Goal: Task Accomplishment & Management: Manage account settings

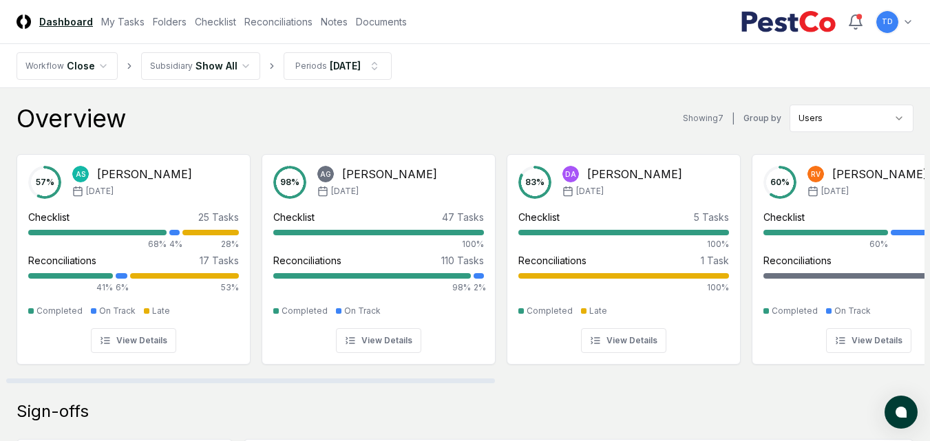
click at [132, 34] on header "CloseCore Dashboard My Tasks Folders Checklist Reconciliations Notes Documents …" at bounding box center [465, 22] width 930 height 44
click at [129, 23] on link "My Tasks" at bounding box center [122, 21] width 43 height 14
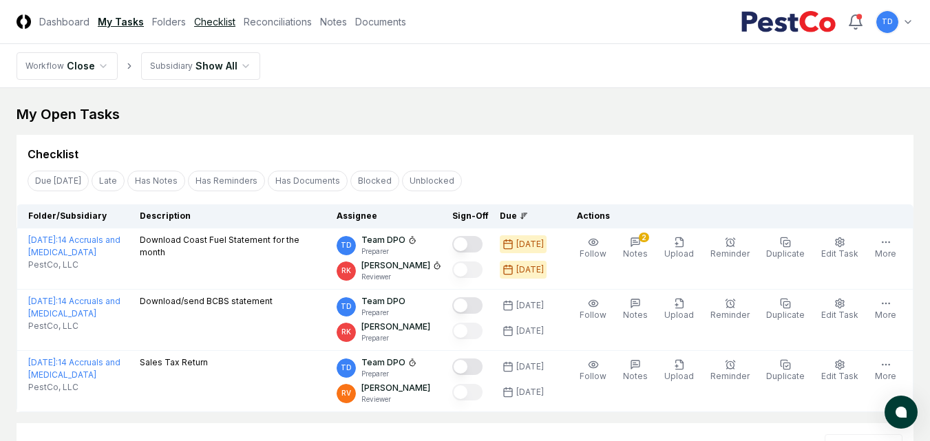
click at [207, 22] on link "Checklist" at bounding box center [214, 21] width 41 height 14
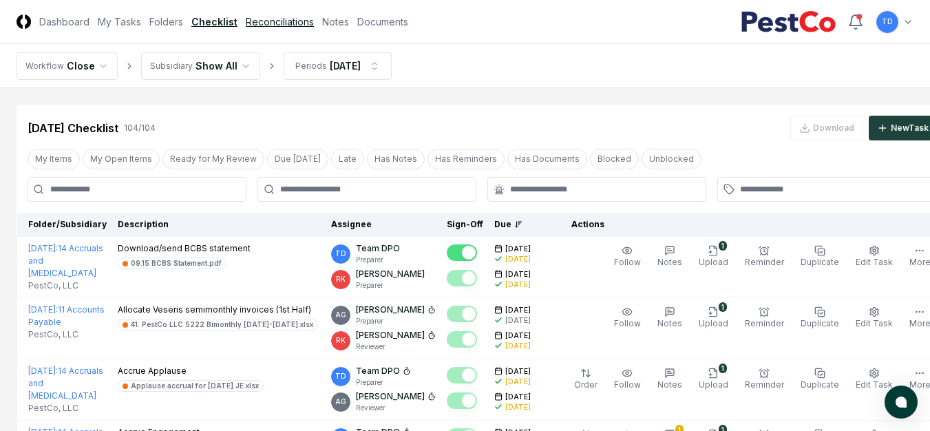
click at [288, 23] on link "Reconciliations" at bounding box center [280, 21] width 68 height 14
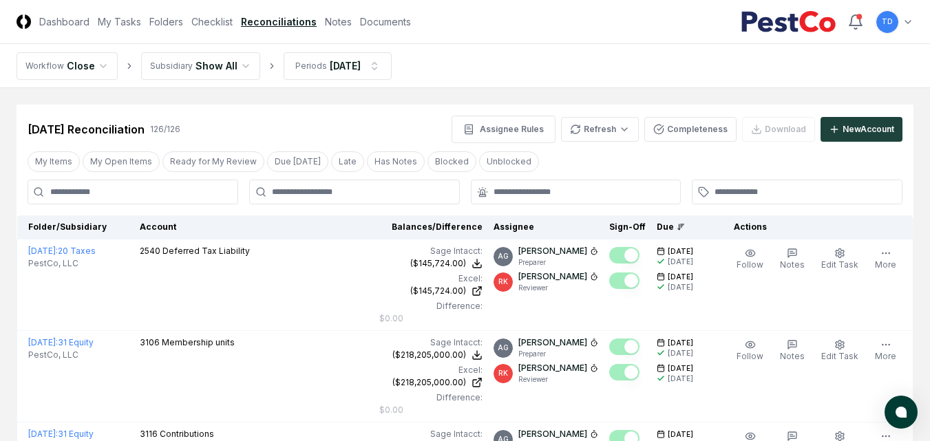
click at [202, 194] on input at bounding box center [133, 192] width 211 height 25
type input "****"
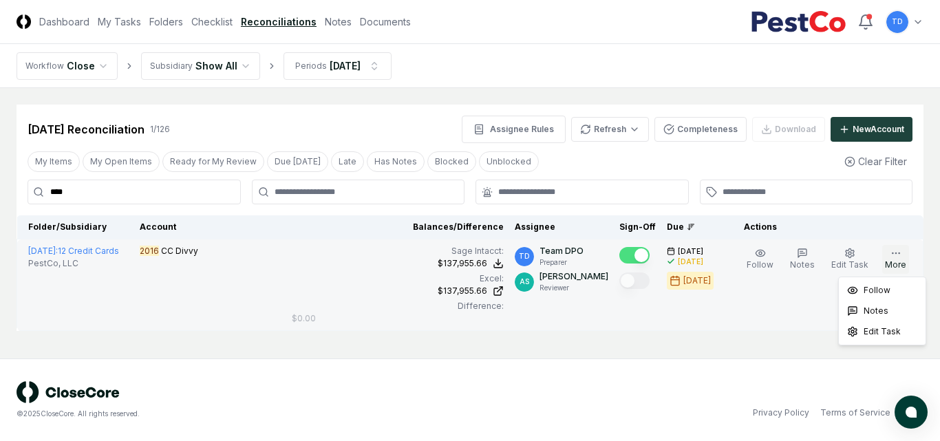
click at [889, 260] on button "More" at bounding box center [896, 259] width 27 height 29
click at [775, 323] on td "Follow Notes Edit Task More" at bounding box center [826, 286] width 196 height 92
click at [856, 262] on span "Edit Task" at bounding box center [850, 265] width 37 height 10
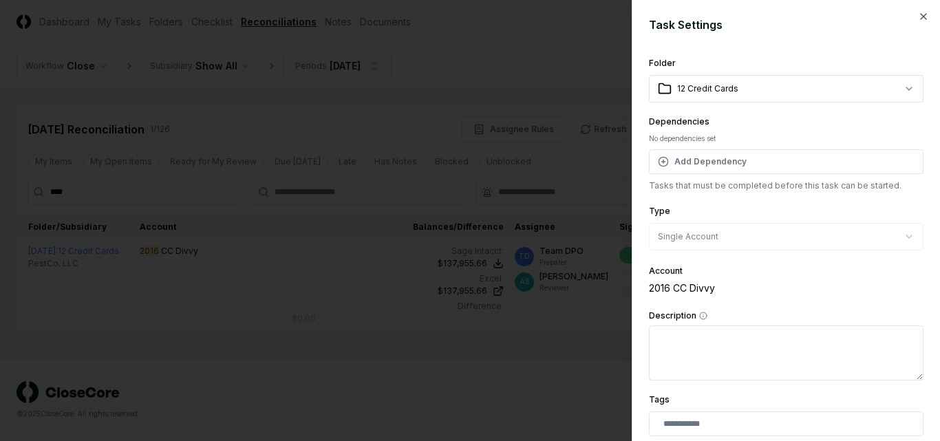
click at [494, 393] on div at bounding box center [470, 220] width 940 height 441
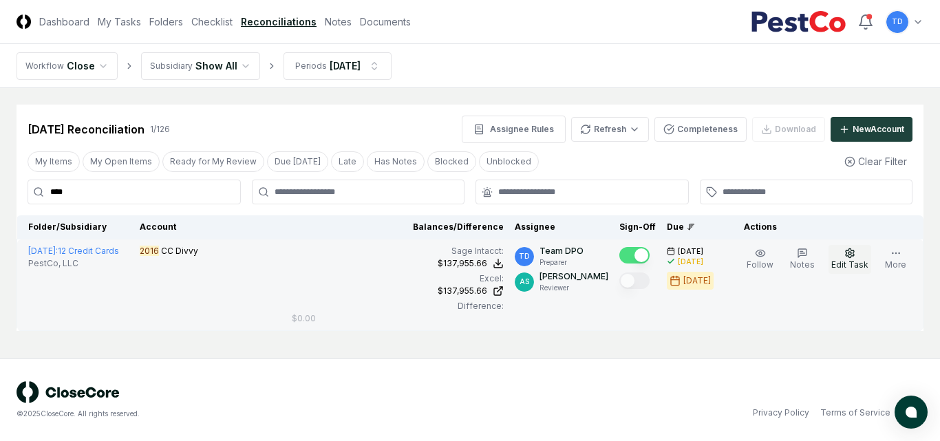
click at [845, 249] on button "Edit Task" at bounding box center [850, 259] width 43 height 29
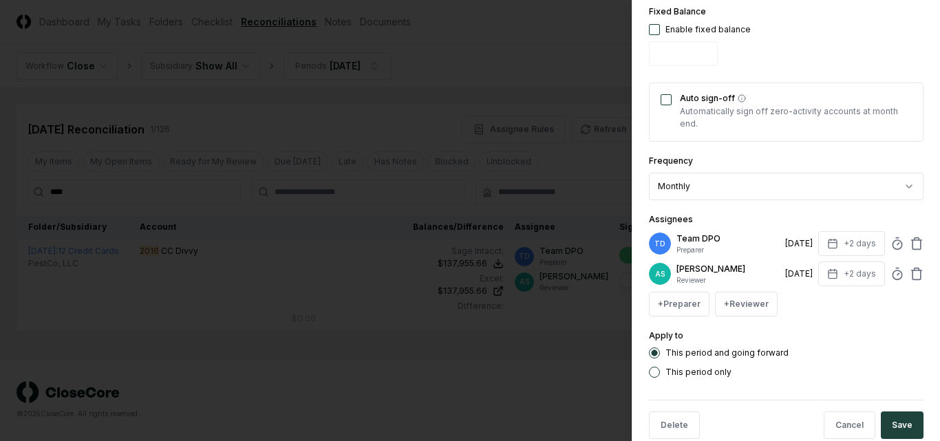
scroll to position [534, 0]
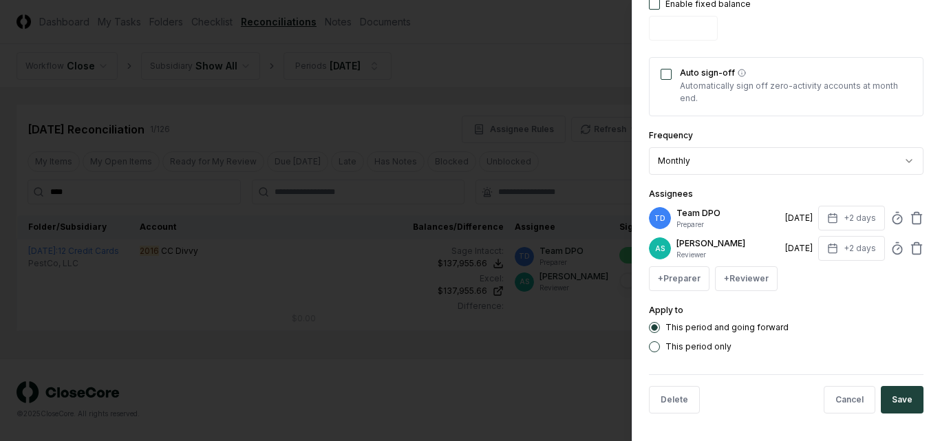
click at [547, 386] on div at bounding box center [470, 220] width 940 height 441
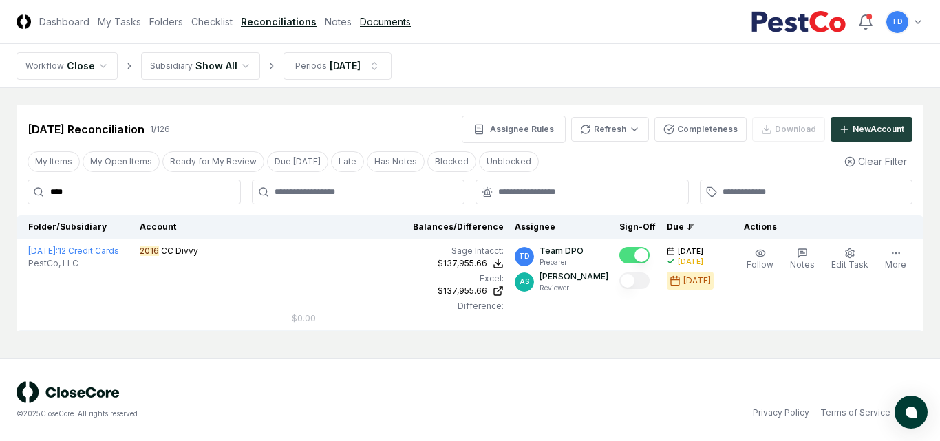
click at [388, 17] on link "Documents" at bounding box center [385, 21] width 51 height 14
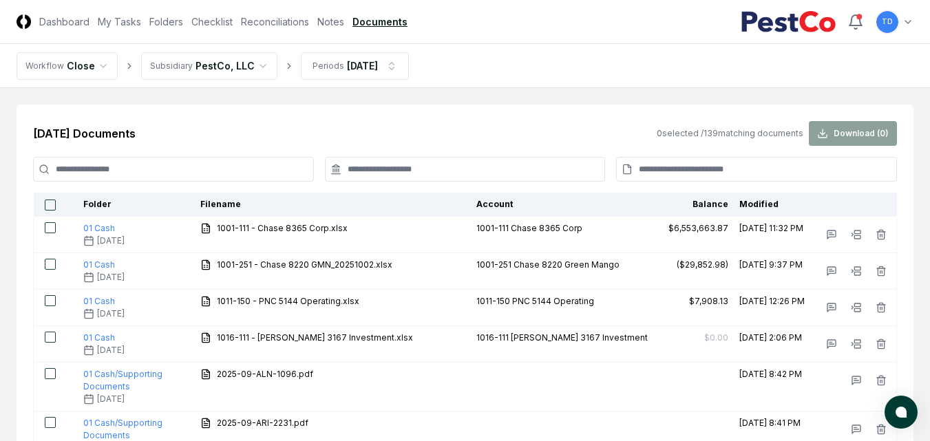
click at [238, 176] on input at bounding box center [173, 169] width 281 height 25
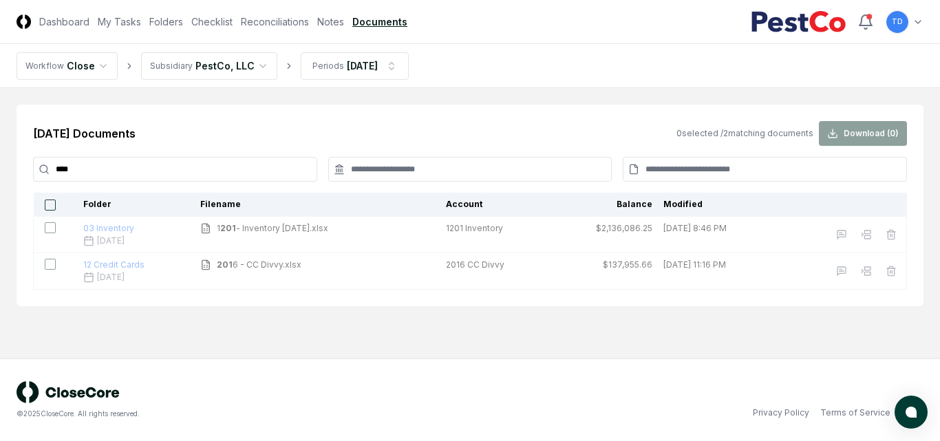
type input "****"
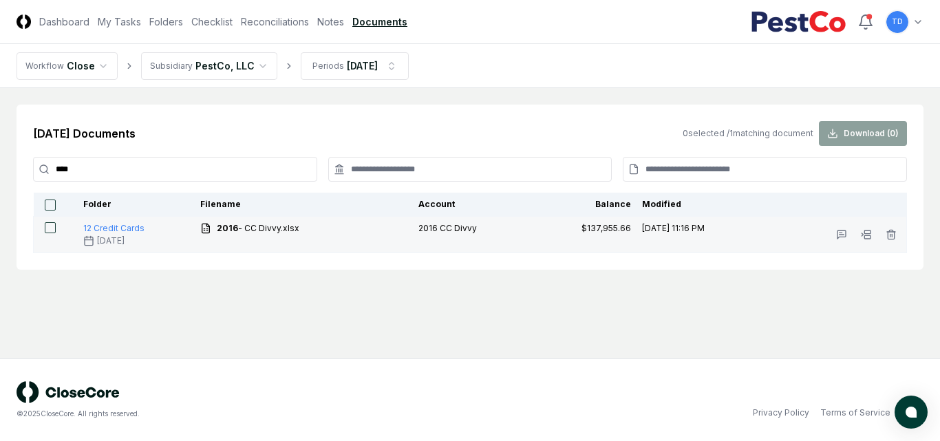
click at [51, 224] on button "button" at bounding box center [50, 227] width 11 height 11
click at [894, 233] on icon "button" at bounding box center [891, 236] width 6 height 8
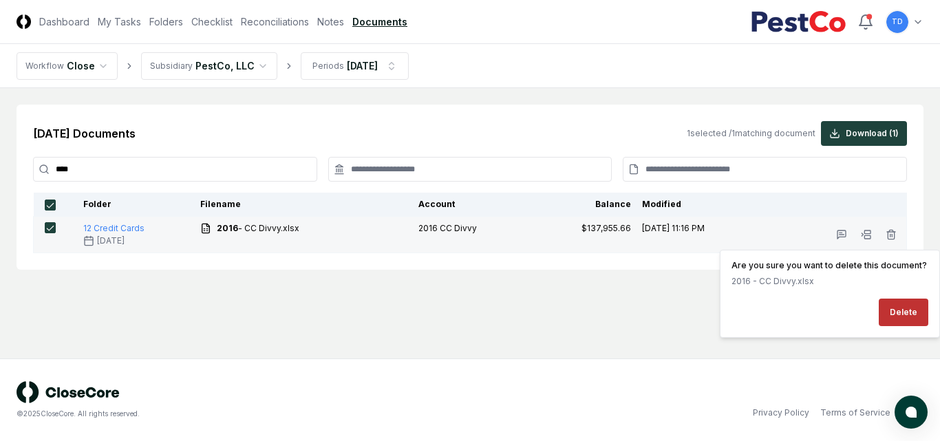
click at [903, 318] on button "Delete" at bounding box center [904, 313] width 50 height 28
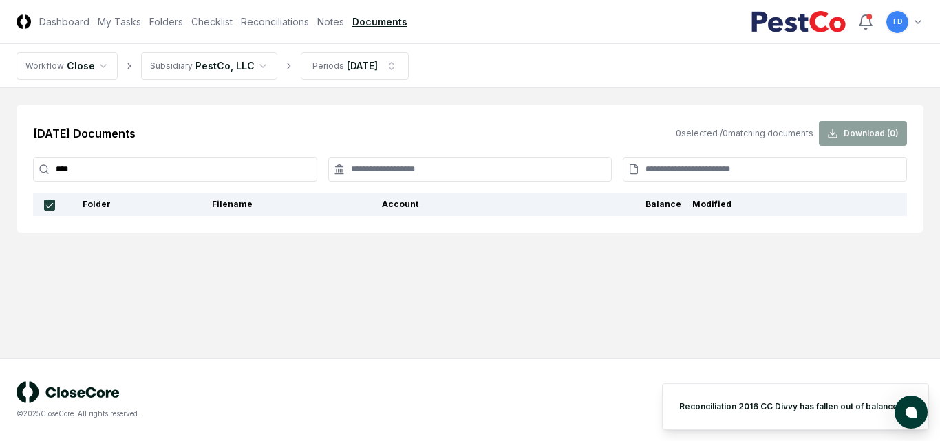
click at [52, 203] on button "button" at bounding box center [49, 205] width 11 height 11
type button "on"
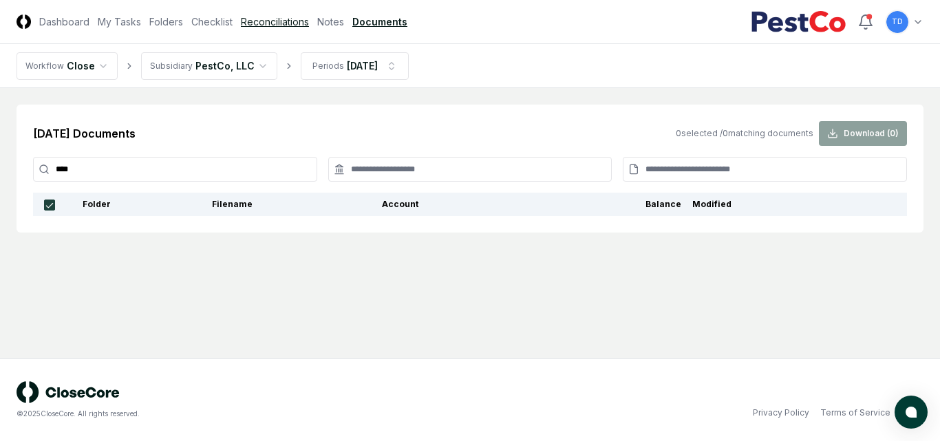
click at [290, 23] on link "Reconciliations" at bounding box center [275, 21] width 68 height 14
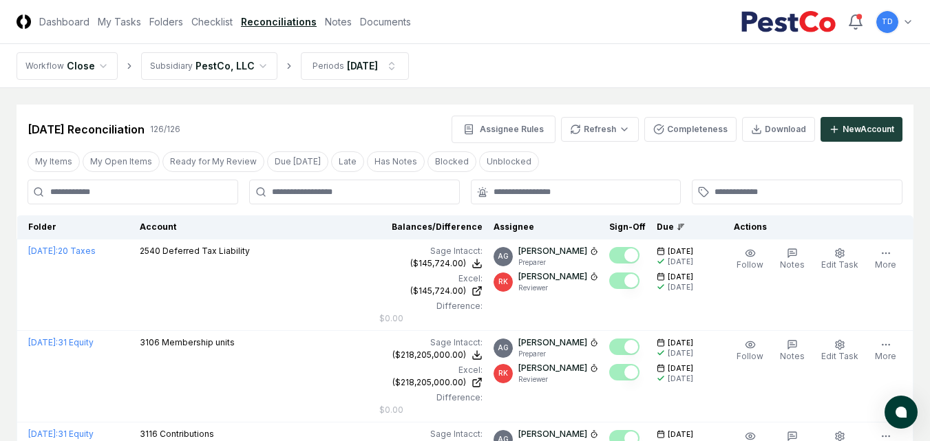
click at [165, 202] on input at bounding box center [133, 192] width 211 height 25
type input "****"
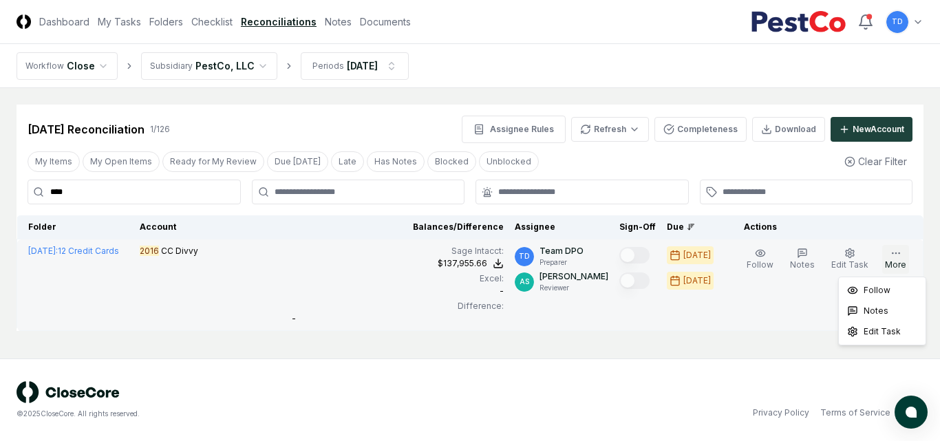
click at [891, 259] on button "More" at bounding box center [896, 259] width 27 height 29
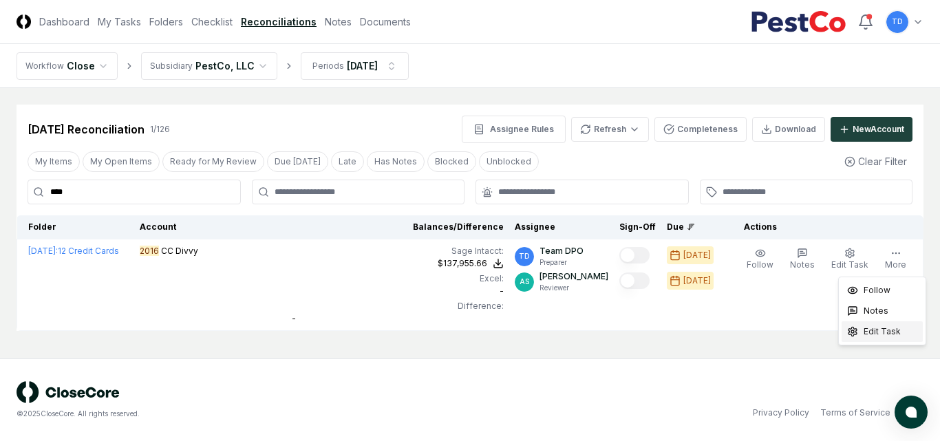
click at [857, 335] on icon at bounding box center [853, 331] width 8 height 9
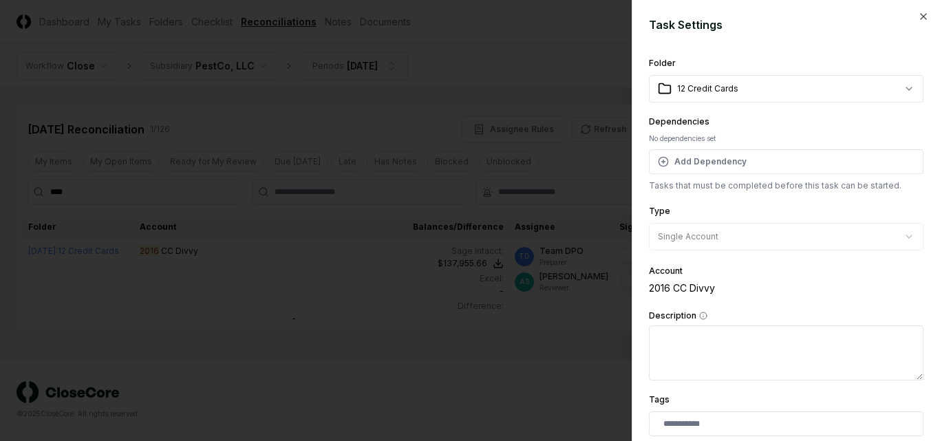
click at [489, 352] on div at bounding box center [470, 220] width 940 height 441
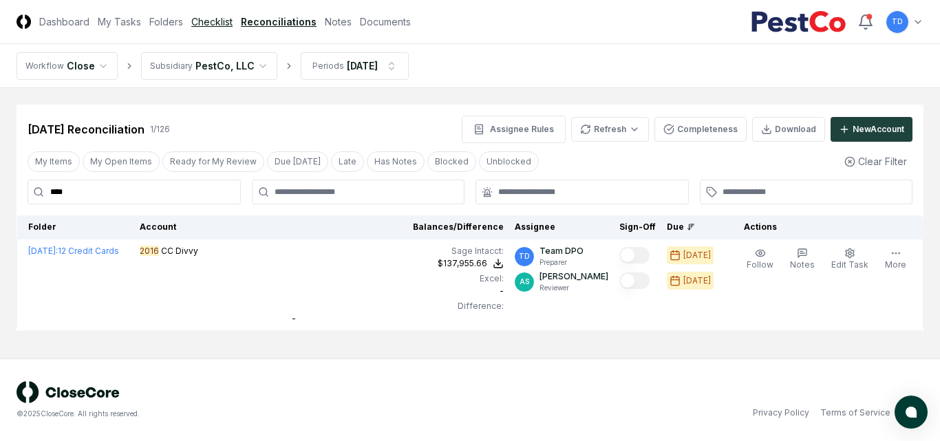
click at [211, 25] on link "Checklist" at bounding box center [211, 21] width 41 height 14
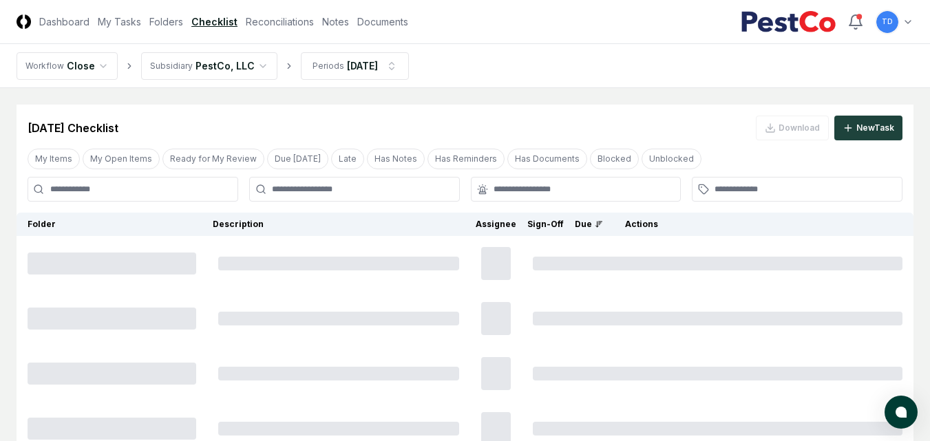
click at [151, 198] on input at bounding box center [133, 189] width 211 height 25
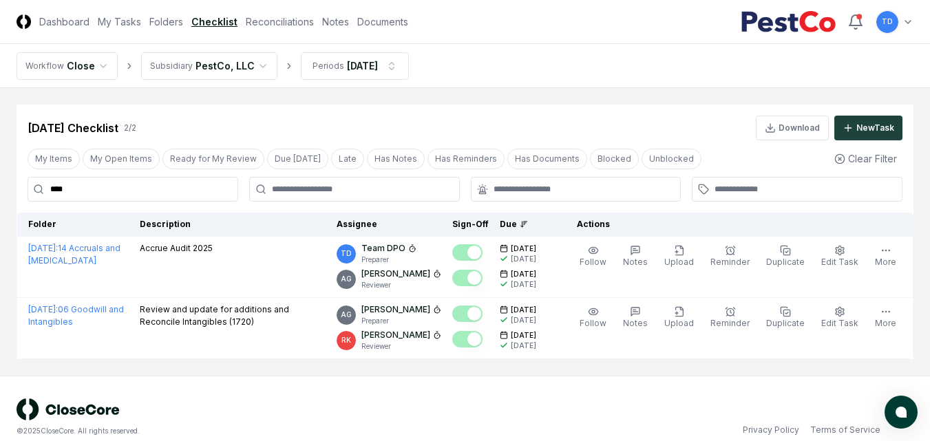
click at [151, 198] on input "****" at bounding box center [133, 189] width 211 height 25
type input "*****"
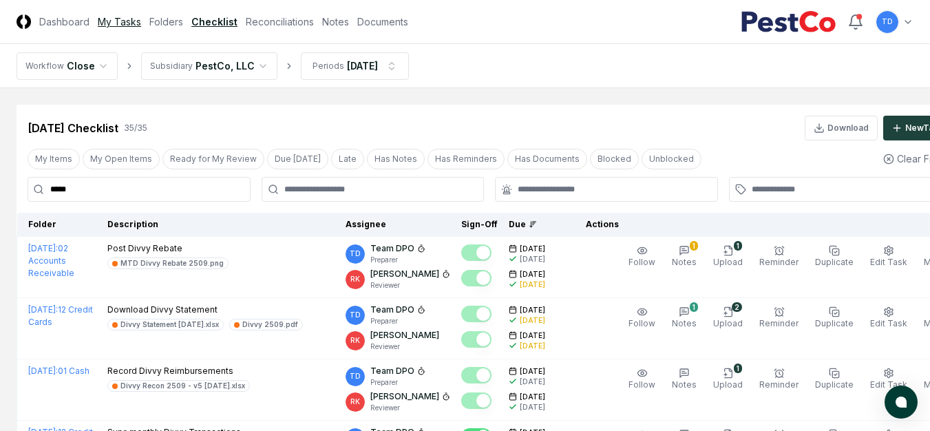
click at [123, 26] on link "My Tasks" at bounding box center [119, 21] width 43 height 14
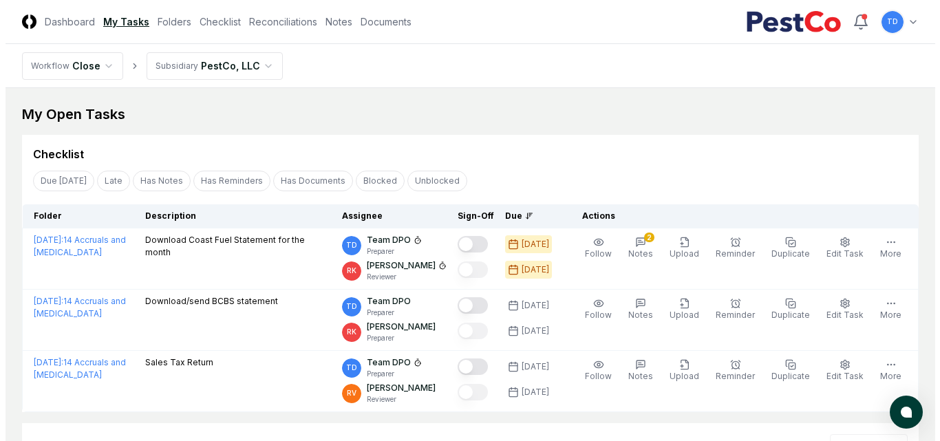
scroll to position [275, 0]
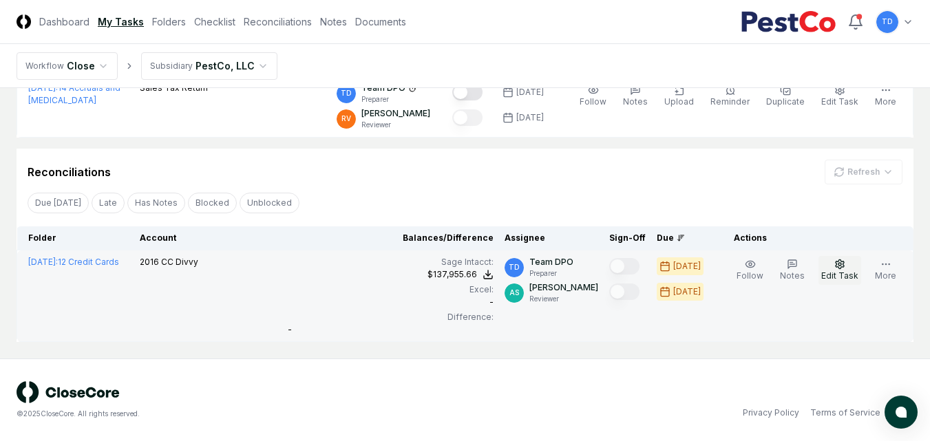
click at [851, 268] on button "Edit Task" at bounding box center [839, 270] width 43 height 29
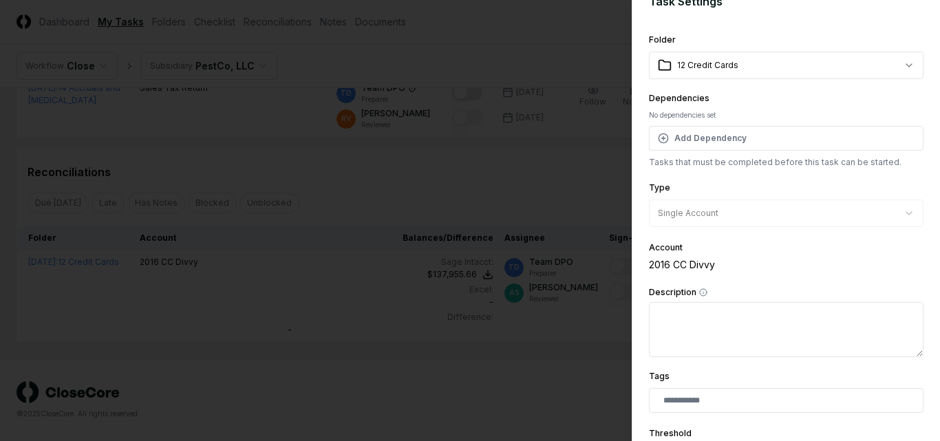
scroll to position [0, 0]
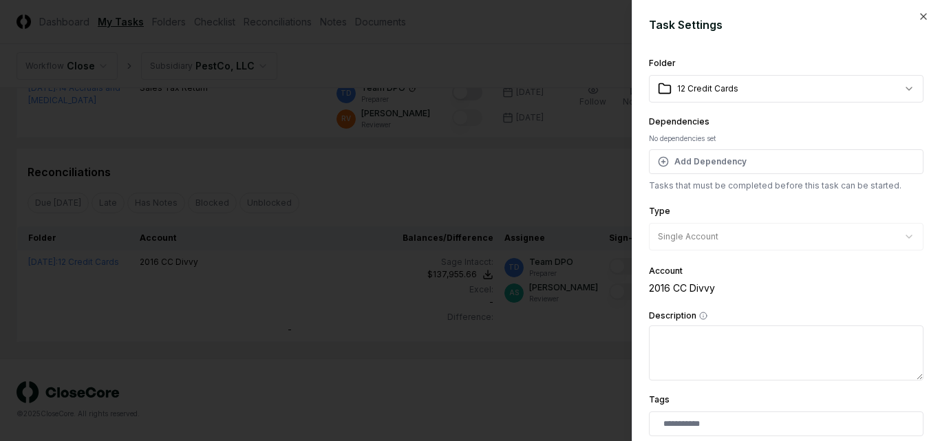
click at [569, 386] on div at bounding box center [470, 220] width 940 height 441
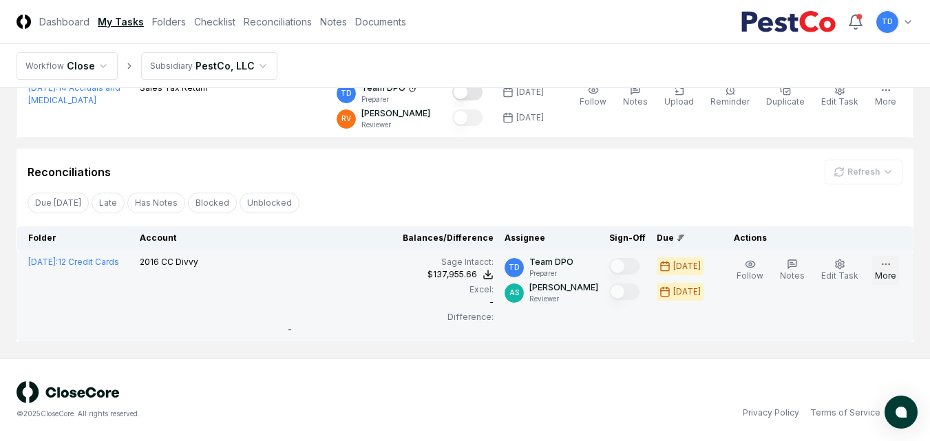
click at [883, 260] on icon "button" at bounding box center [885, 264] width 11 height 11
click at [851, 262] on button "Edit Task" at bounding box center [839, 270] width 43 height 29
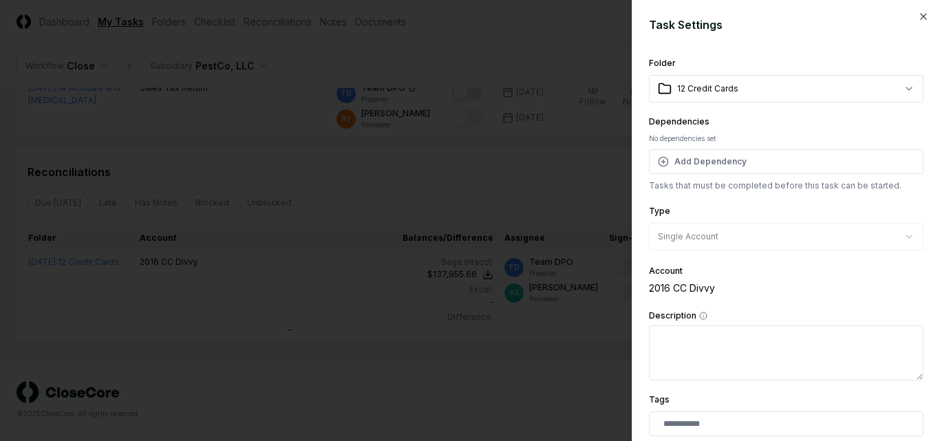
click at [752, 85] on body "CloseCore Dashboard My Tasks Folders Checklist Reconciliations Notes Documents …" at bounding box center [465, 83] width 930 height 716
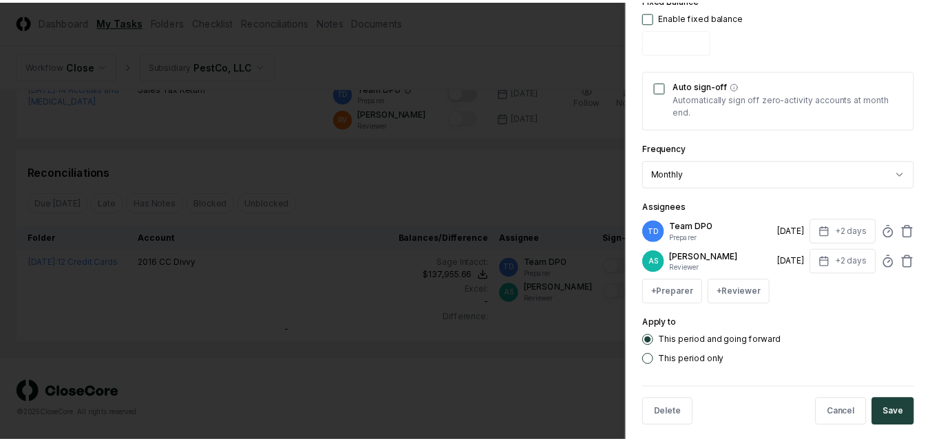
scroll to position [534, 0]
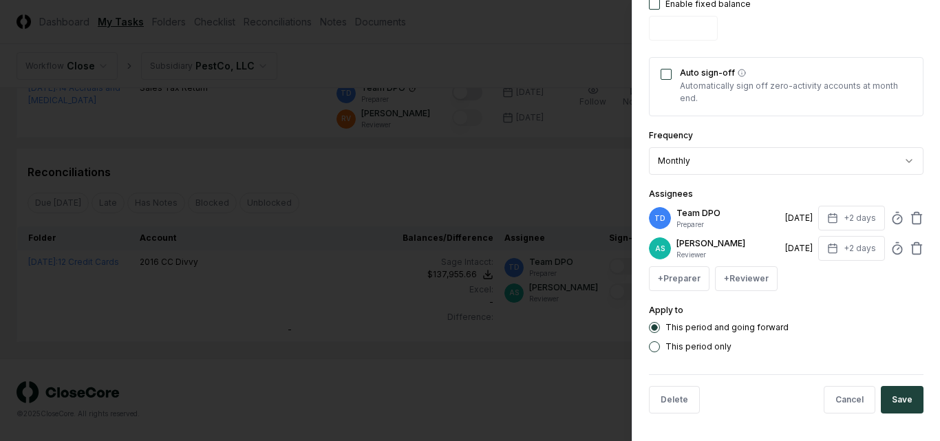
click at [567, 405] on div at bounding box center [470, 220] width 940 height 441
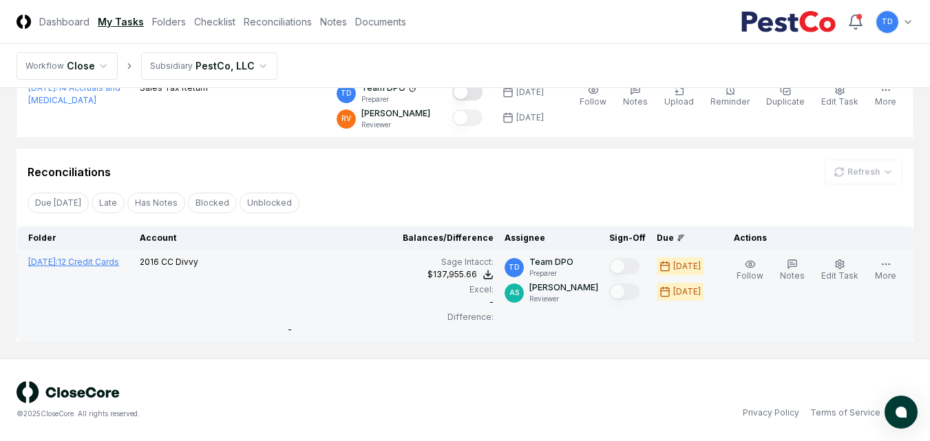
click at [58, 262] on span "September 2025 :" at bounding box center [43, 262] width 30 height 10
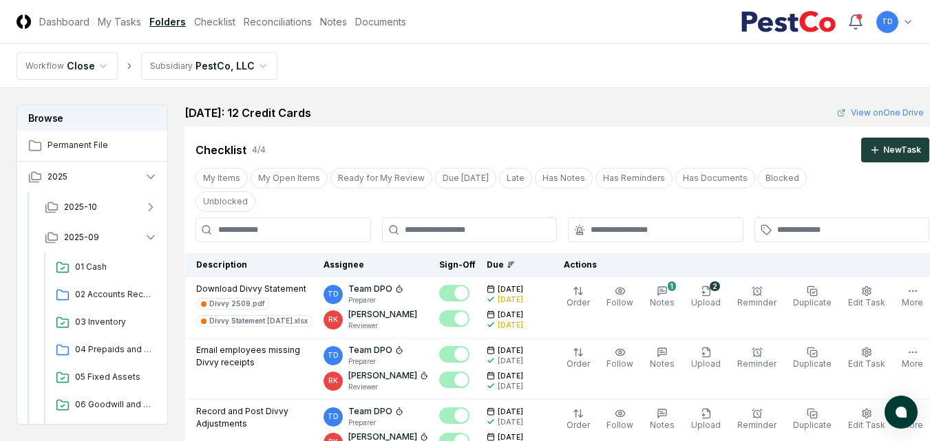
click at [318, 233] on input at bounding box center [284, 230] width 176 height 25
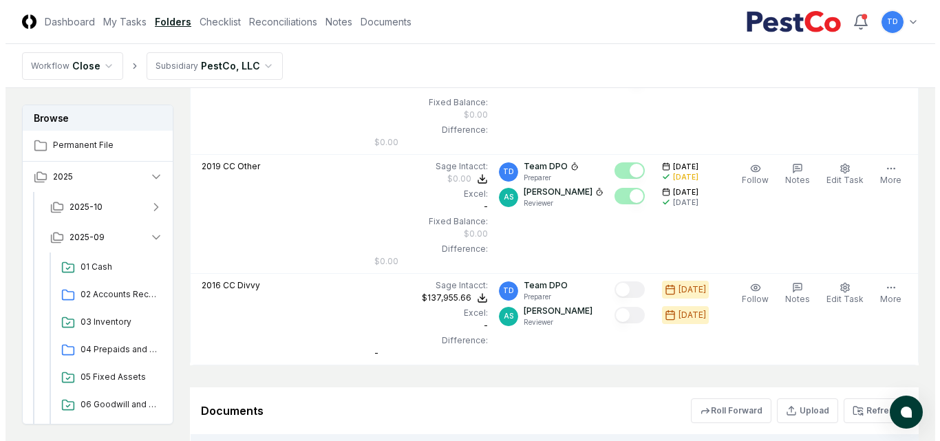
scroll to position [682, 0]
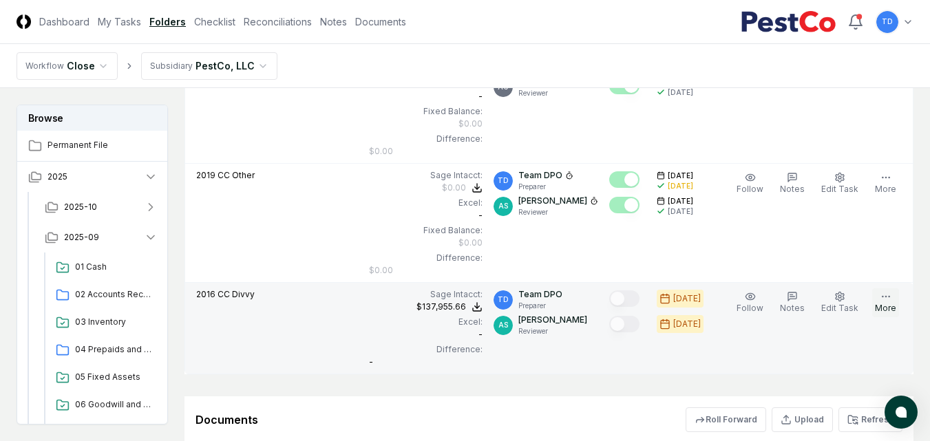
type input "****"
click at [892, 306] on button "More" at bounding box center [885, 302] width 27 height 29
click at [838, 306] on span "Edit Task" at bounding box center [839, 308] width 37 height 10
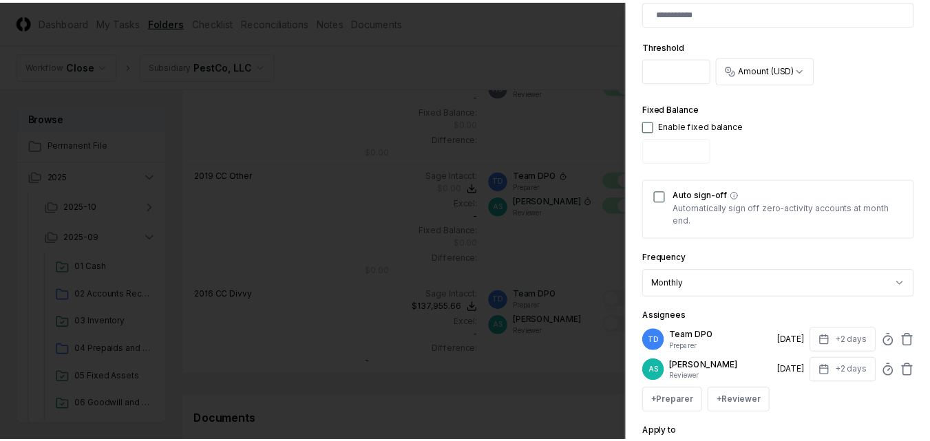
scroll to position [416, 0]
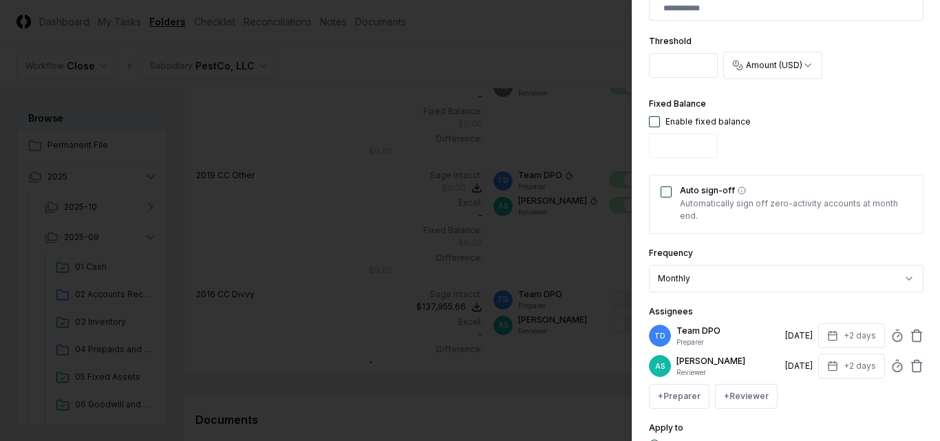
click at [521, 388] on div at bounding box center [470, 220] width 940 height 441
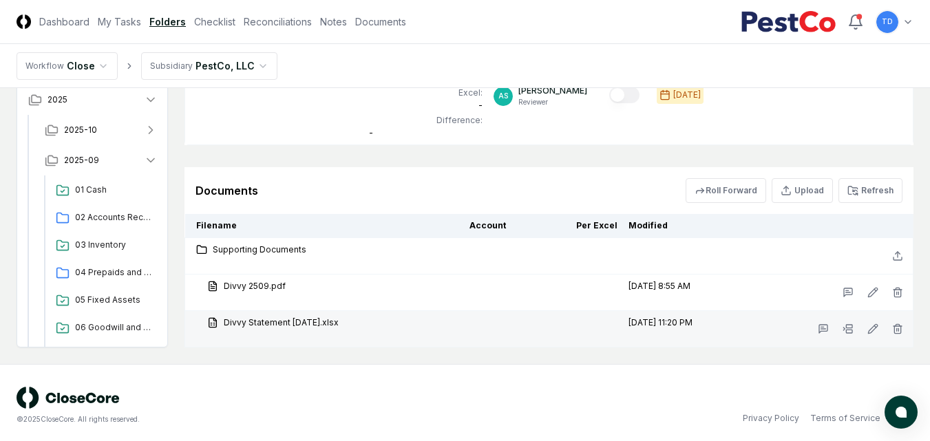
scroll to position [917, 0]
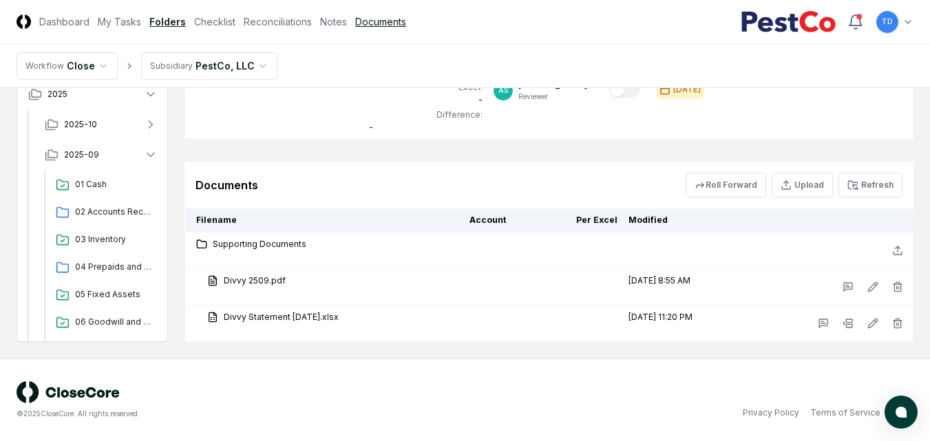
click at [387, 27] on link "Documents" at bounding box center [380, 21] width 51 height 14
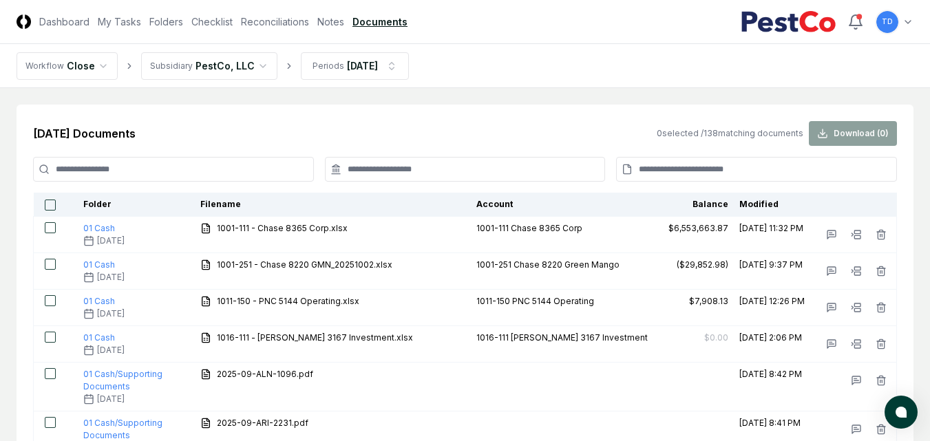
click at [214, 159] on input at bounding box center [173, 169] width 281 height 25
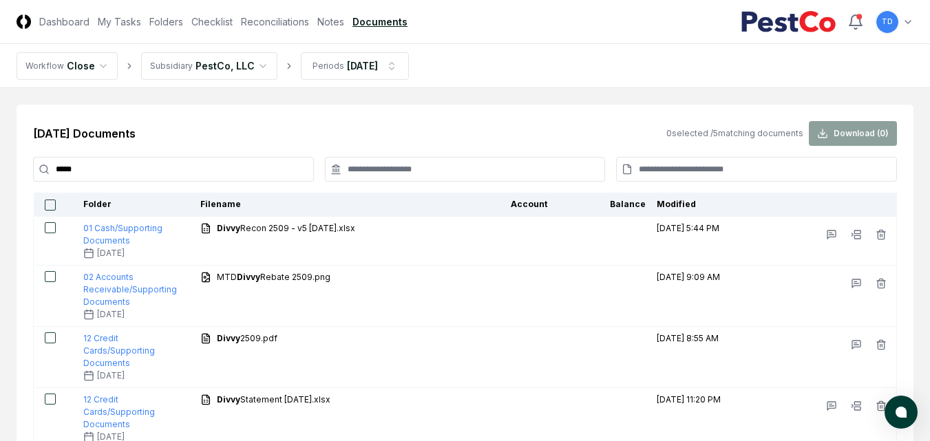
type input "*****"
click at [282, 26] on link "Reconciliations" at bounding box center [275, 21] width 68 height 14
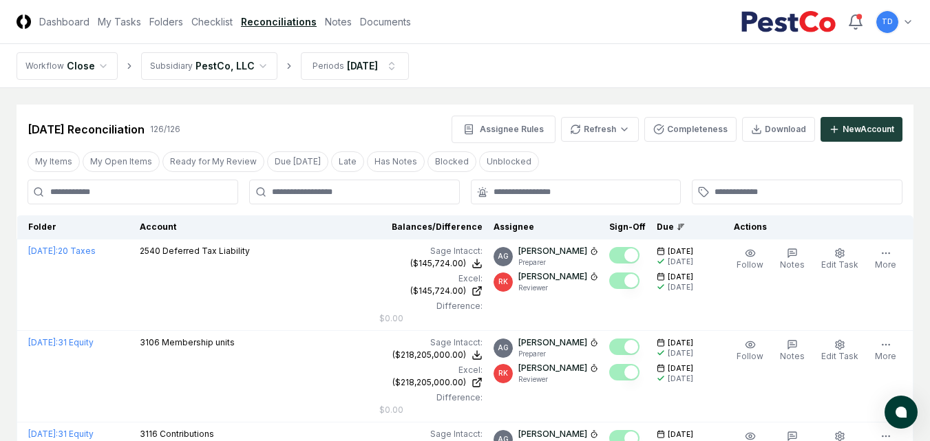
click at [164, 193] on input at bounding box center [133, 192] width 211 height 25
click at [178, 196] on input at bounding box center [133, 192] width 211 height 25
type input "****"
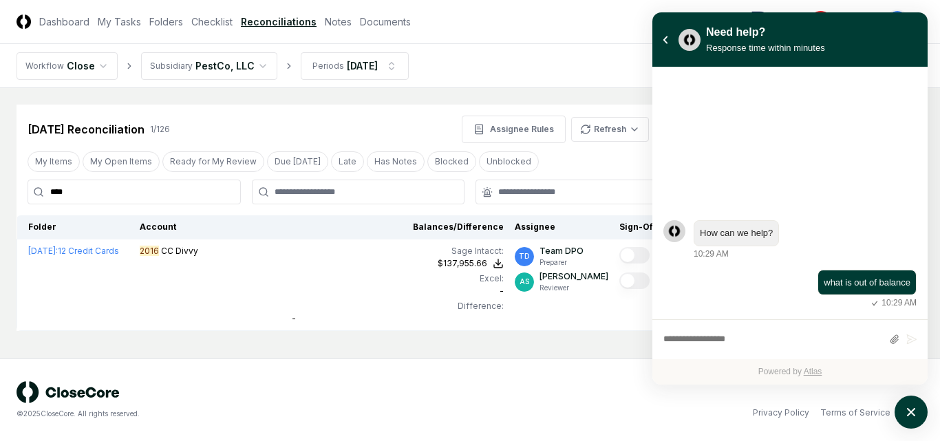
click at [476, 394] on div "© 2025 CloseCore. All rights reserved. Privacy Policy Terms of Service" at bounding box center [470, 400] width 907 height 38
click at [668, 38] on button "atlas-back-button" at bounding box center [665, 39] width 15 height 15
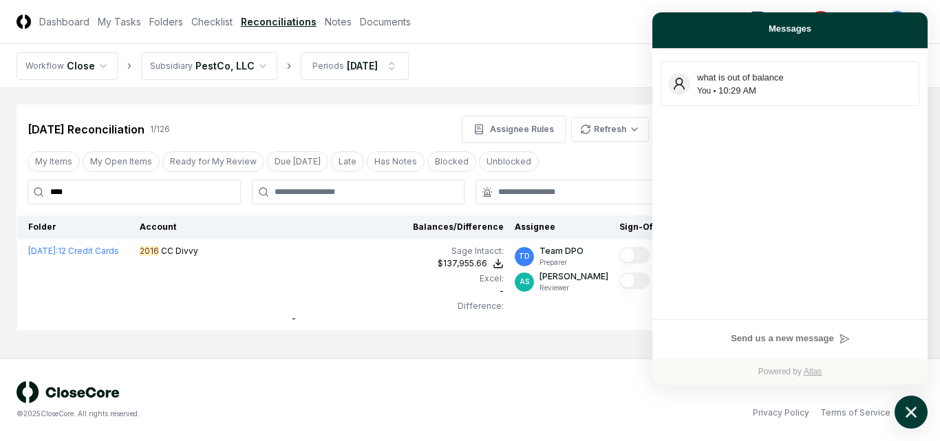
click at [911, 416] on icon "atlas-launcher" at bounding box center [912, 413] width 20 height 20
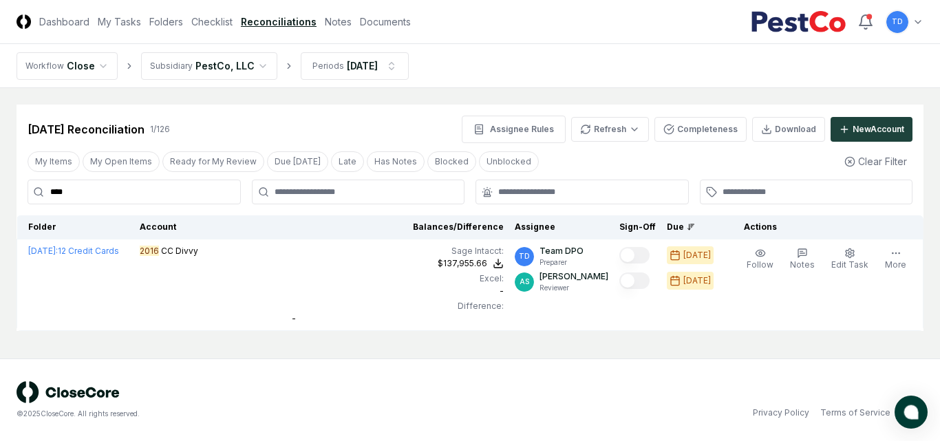
click at [596, 365] on div "© 2025 CloseCore. All rights reserved. Privacy Policy Terms of Service" at bounding box center [470, 400] width 940 height 83
click at [917, 412] on span "atlas-launcher" at bounding box center [912, 412] width 14 height 14
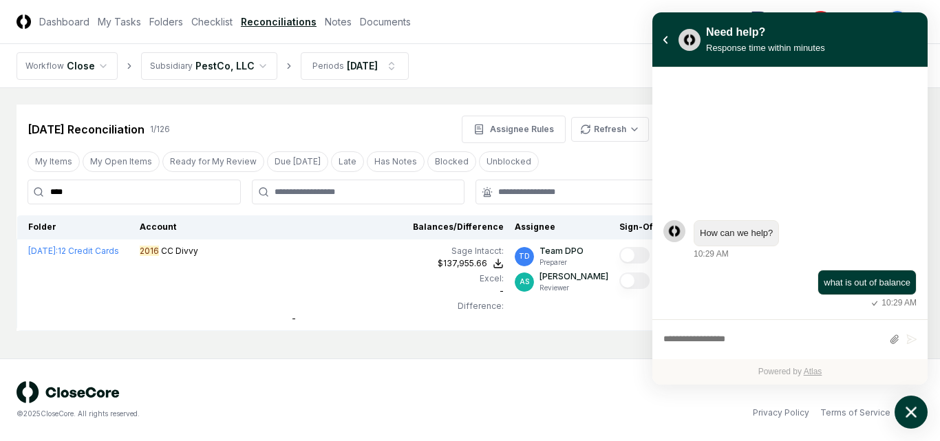
drag, startPoint x: 893, startPoint y: 286, endPoint x: 768, endPoint y: 305, distance: 126.1
click at [779, 310] on div "what is out of balance 10:29 AM" at bounding box center [790, 295] width 253 height 50
click at [660, 46] on button "atlas-back-button" at bounding box center [665, 39] width 15 height 15
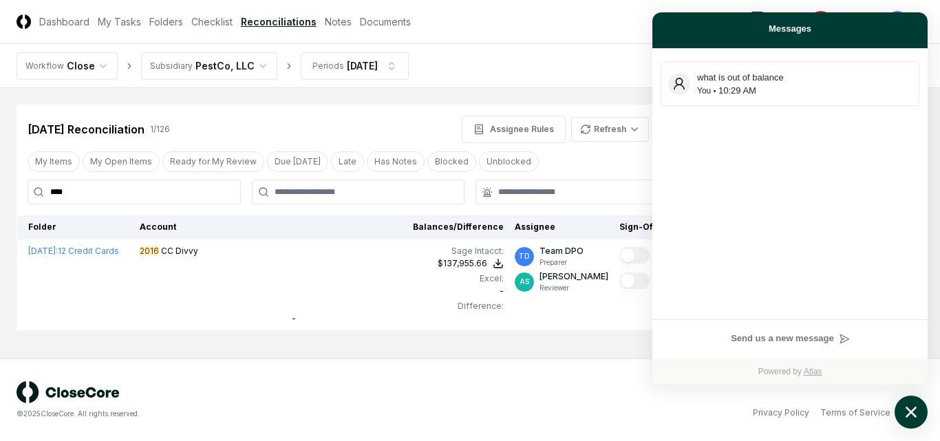
drag, startPoint x: 682, startPoint y: 85, endPoint x: 672, endPoint y: 192, distance: 107.8
click at [672, 192] on div "what is out of balance You 10:29 AM" at bounding box center [790, 184] width 275 height 271
click at [494, 377] on div "© 2025 CloseCore. All rights reserved. Privacy Policy Terms of Service" at bounding box center [470, 400] width 940 height 83
click at [446, 370] on div "© 2025 CloseCore. All rights reserved. Privacy Policy Terms of Service" at bounding box center [470, 400] width 940 height 83
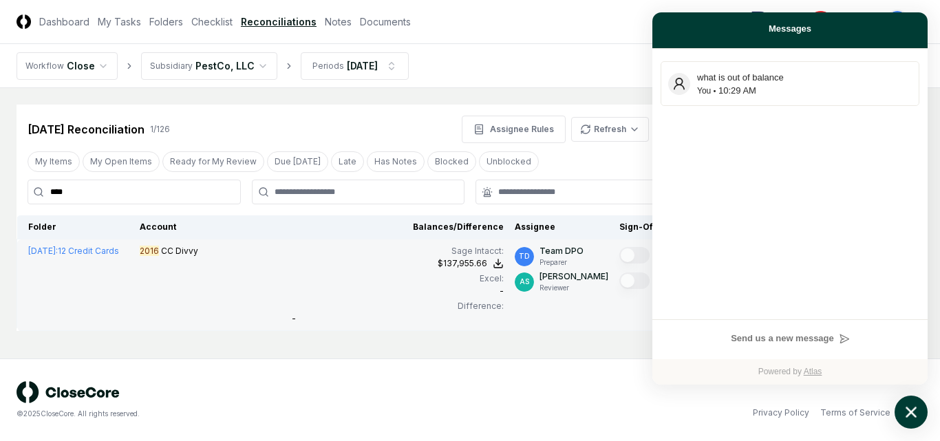
drag, startPoint x: 496, startPoint y: 358, endPoint x: 370, endPoint y: 315, distance: 133.0
click at [495, 359] on div "© 2025 CloseCore. All rights reserved. Privacy Policy Terms of Service" at bounding box center [470, 400] width 940 height 83
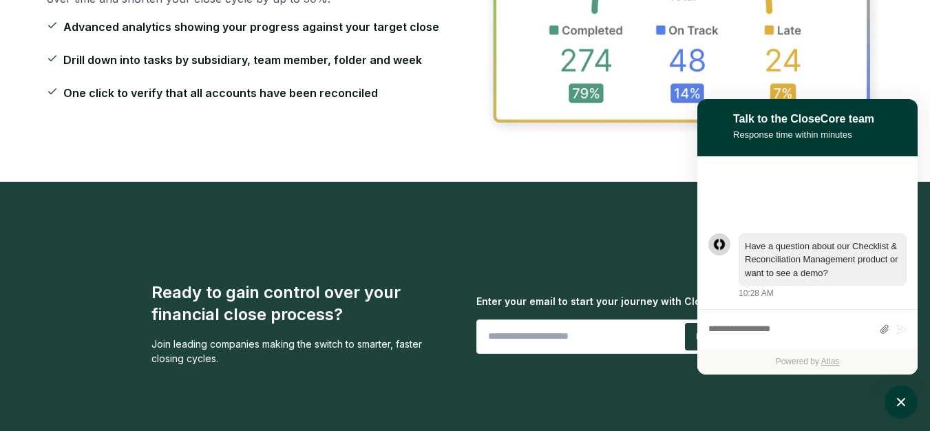
scroll to position [2409, 0]
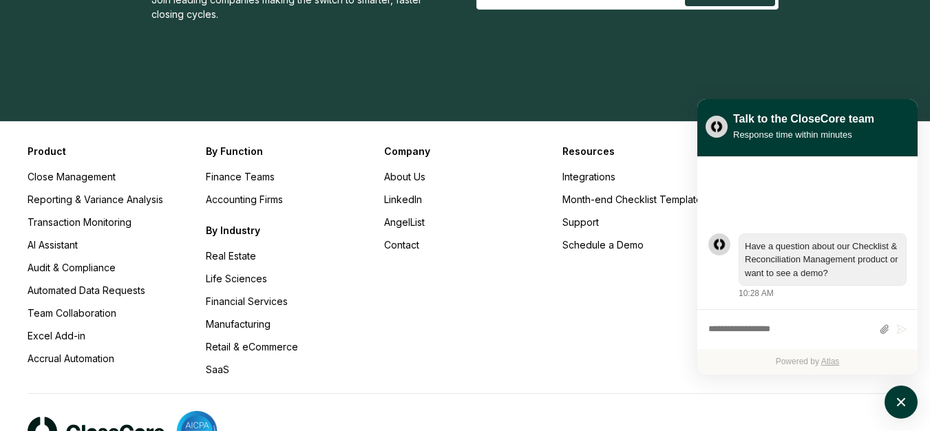
click at [508, 344] on div "Company About Us LinkedIn AngelList Contact" at bounding box center [465, 260] width 162 height 233
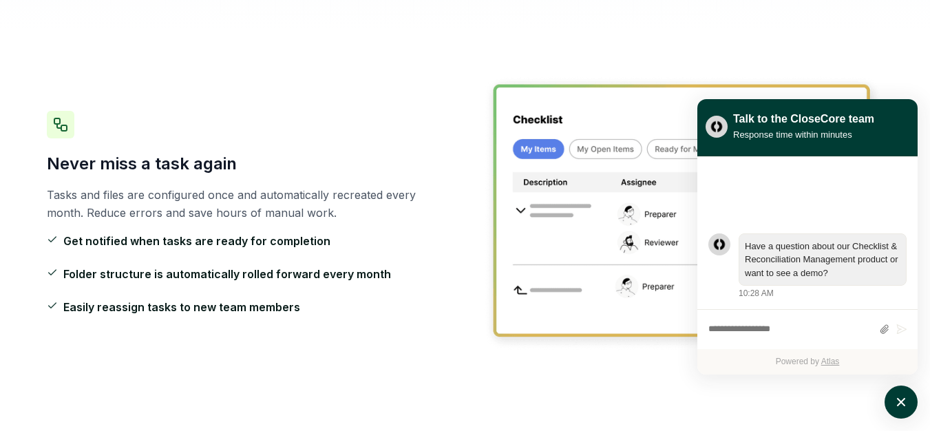
scroll to position [0, 0]
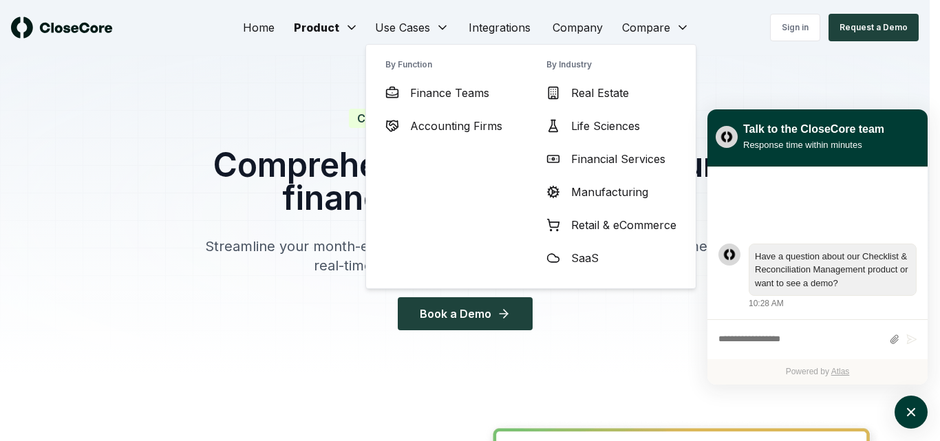
click at [752, 328] on div "Write a message..." at bounding box center [801, 339] width 164 height 25
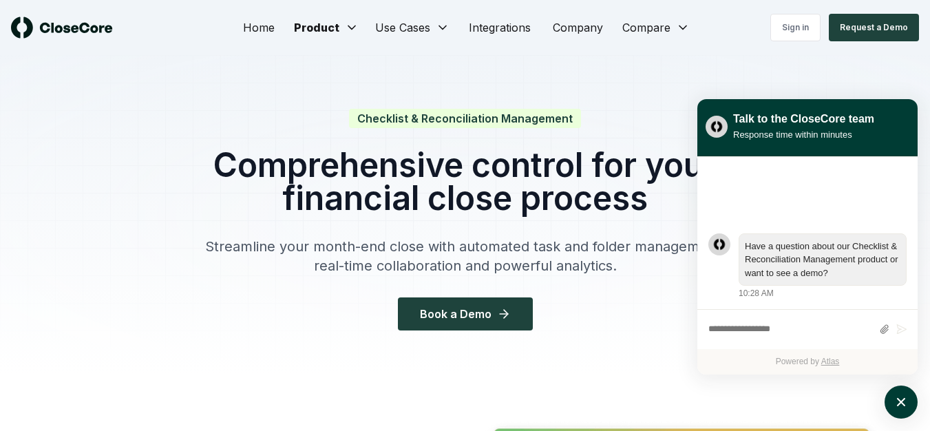
click at [746, 336] on textarea "atlas-composer" at bounding box center [790, 330] width 164 height 18
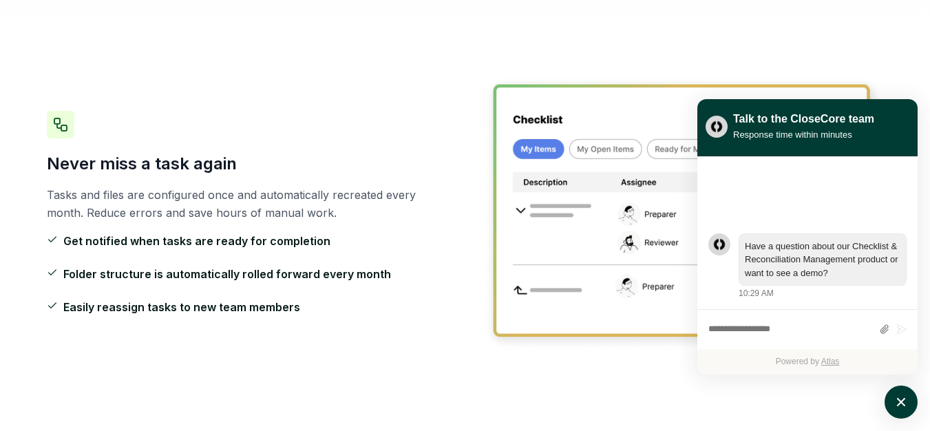
scroll to position [688, 0]
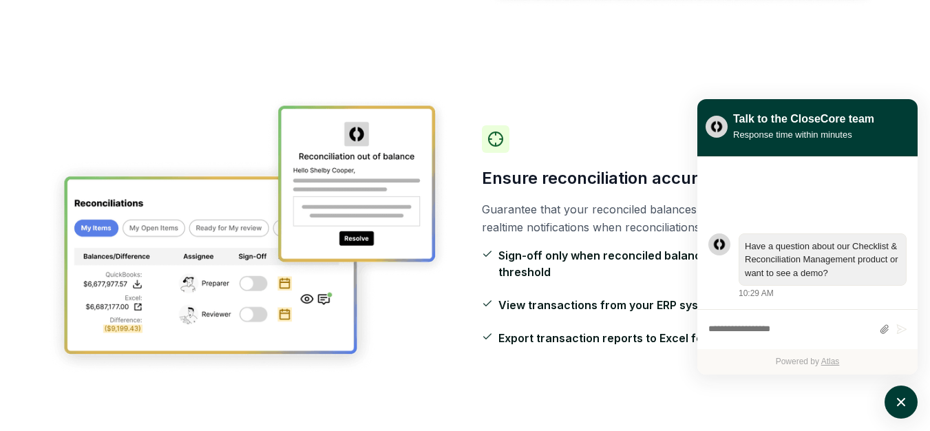
click at [769, 317] on div "Write a message..." at bounding box center [790, 329] width 164 height 25
click at [761, 321] on div "Write a message..." at bounding box center [790, 329] width 164 height 25
click at [748, 330] on textarea "atlas-composer" at bounding box center [790, 330] width 164 height 18
type textarea "**********"
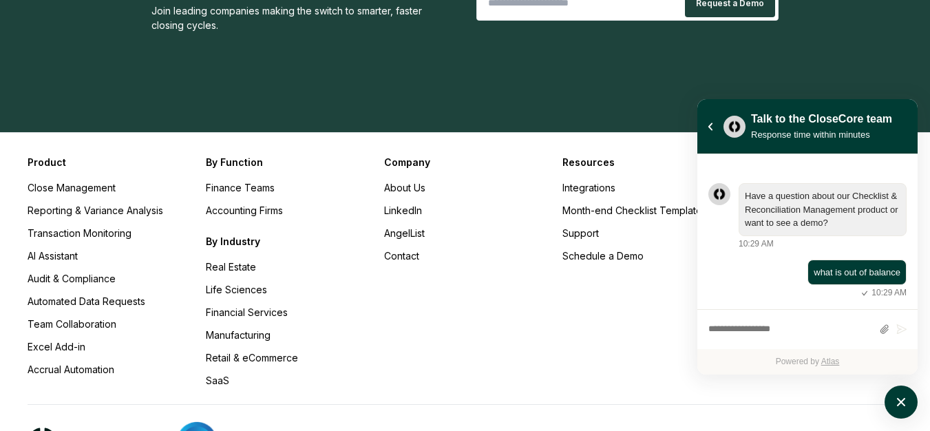
scroll to position [2484, 0]
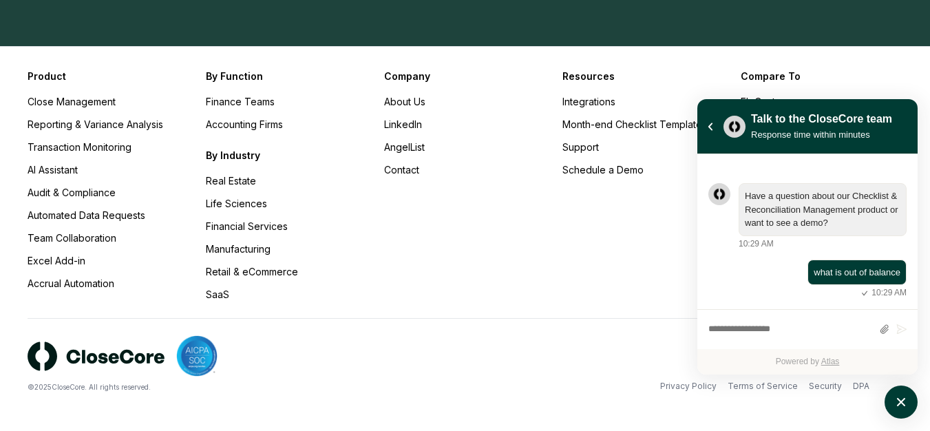
click at [483, 361] on div "© 2025 CloseCore. All rights reserved. Privacy Policy Terms of Service Security…" at bounding box center [465, 363] width 875 height 91
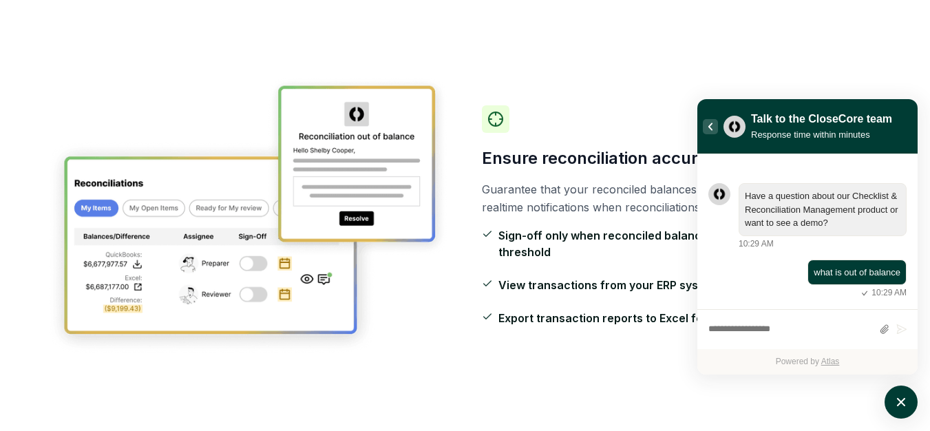
click at [714, 129] on button "atlas-back-button" at bounding box center [710, 126] width 15 height 15
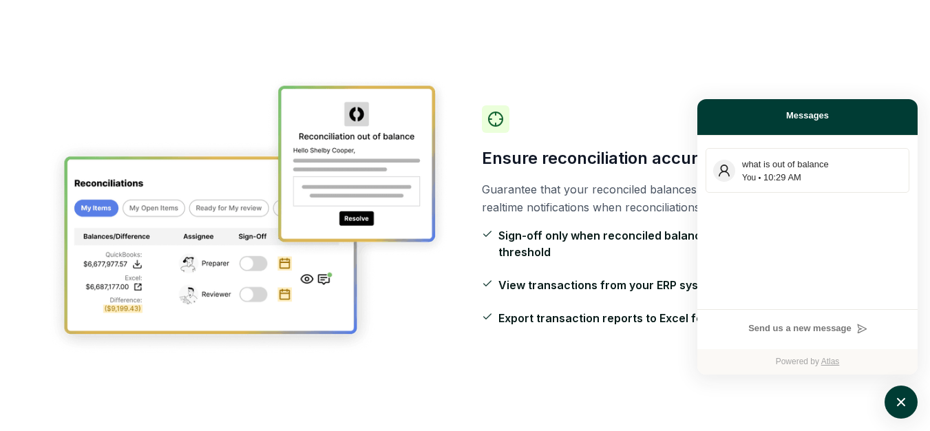
click at [666, 106] on div "Ensure reconciliation accuracy Guarantee that your reconciled balances match yo…" at bounding box center [465, 216] width 837 height 368
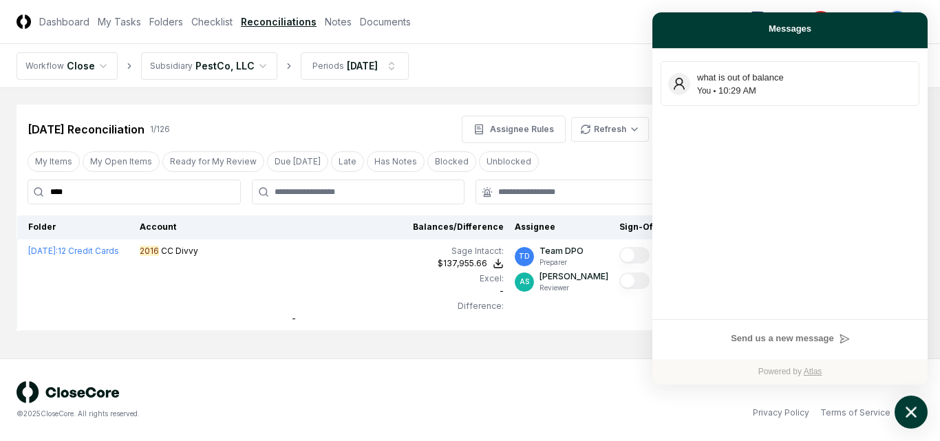
click at [912, 416] on icon "atlas-launcher" at bounding box center [912, 413] width 20 height 20
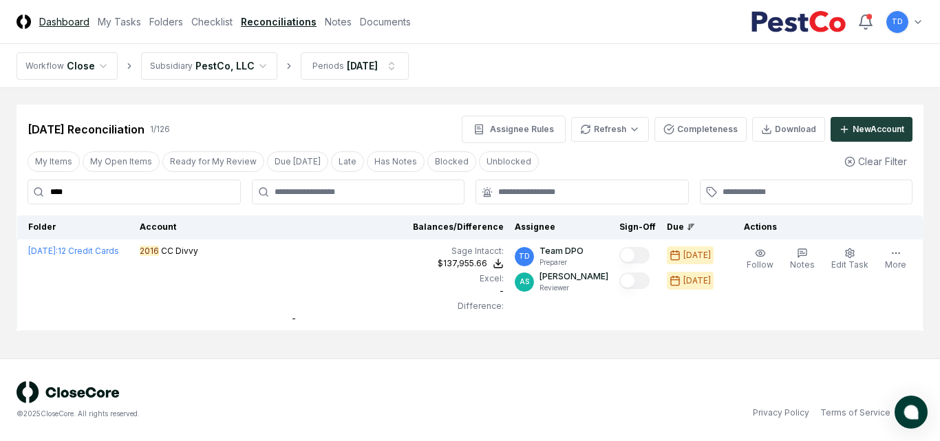
click at [66, 23] on link "Dashboard" at bounding box center [64, 21] width 50 height 14
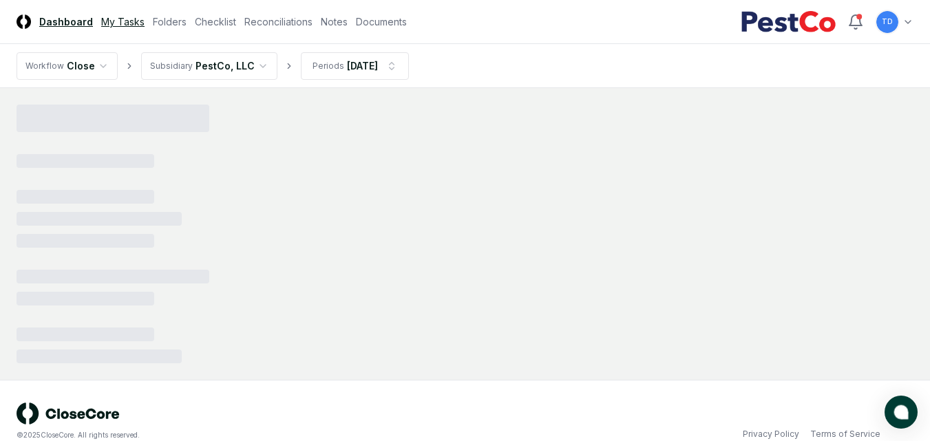
click at [118, 19] on link "My Tasks" at bounding box center [122, 21] width 43 height 14
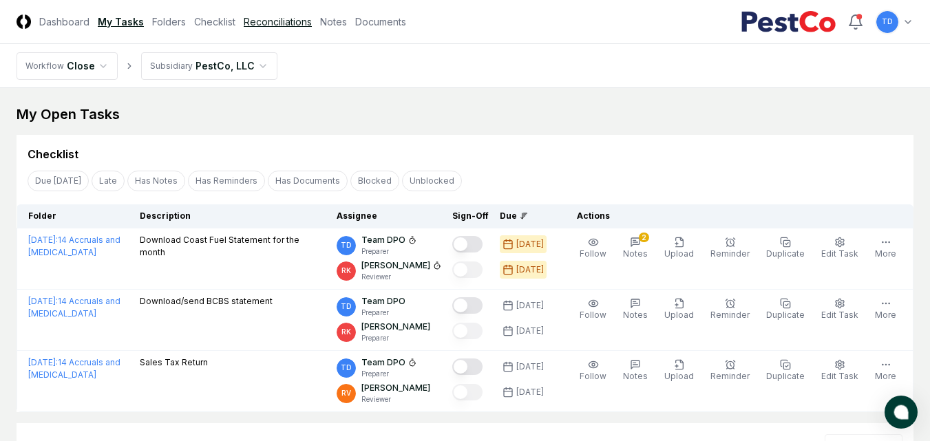
click at [283, 27] on link "Reconciliations" at bounding box center [278, 21] width 68 height 14
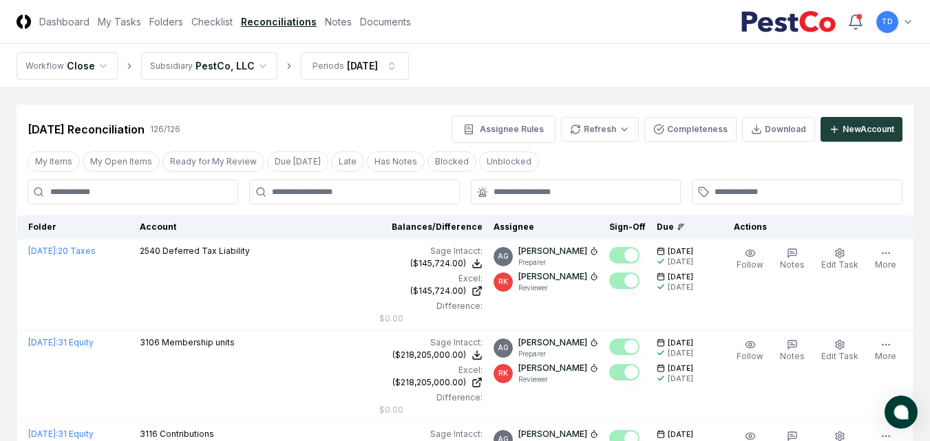
click at [126, 191] on input at bounding box center [133, 192] width 211 height 25
type input "****"
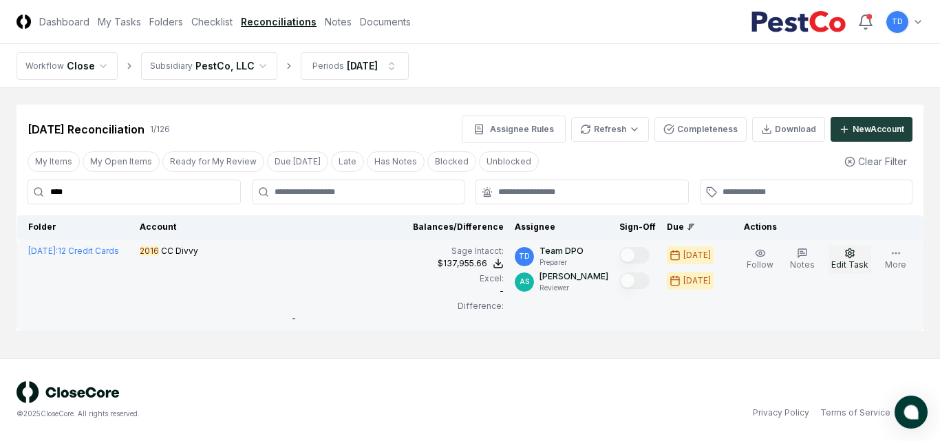
click at [850, 263] on span "Edit Task" at bounding box center [850, 265] width 37 height 10
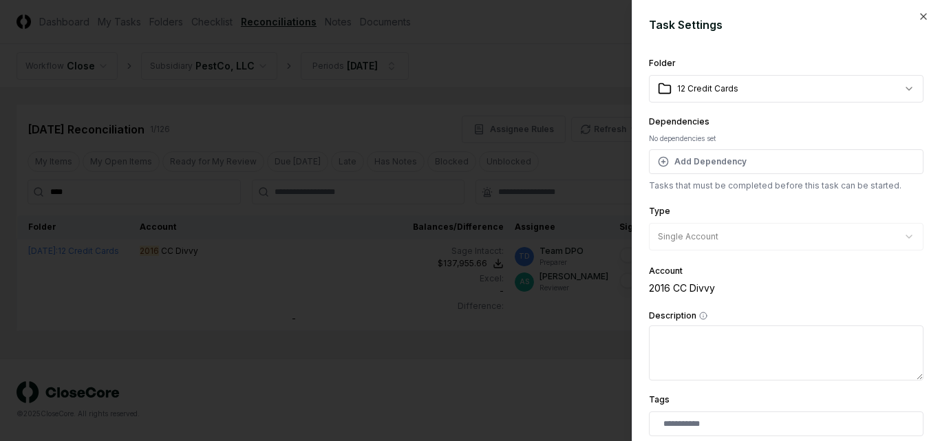
click at [483, 371] on div at bounding box center [470, 220] width 940 height 441
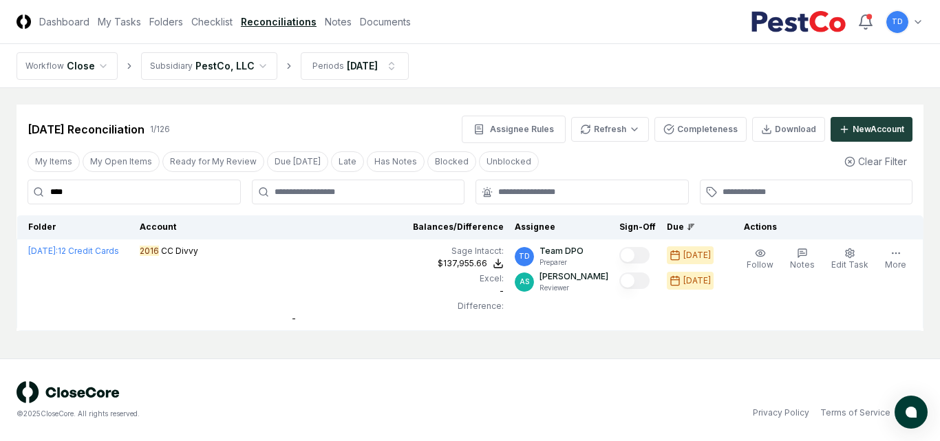
click at [458, 373] on div "© 2025 CloseCore. All rights reserved. Privacy Policy Terms of Service" at bounding box center [470, 400] width 940 height 83
click at [118, 28] on link "My Tasks" at bounding box center [119, 21] width 43 height 14
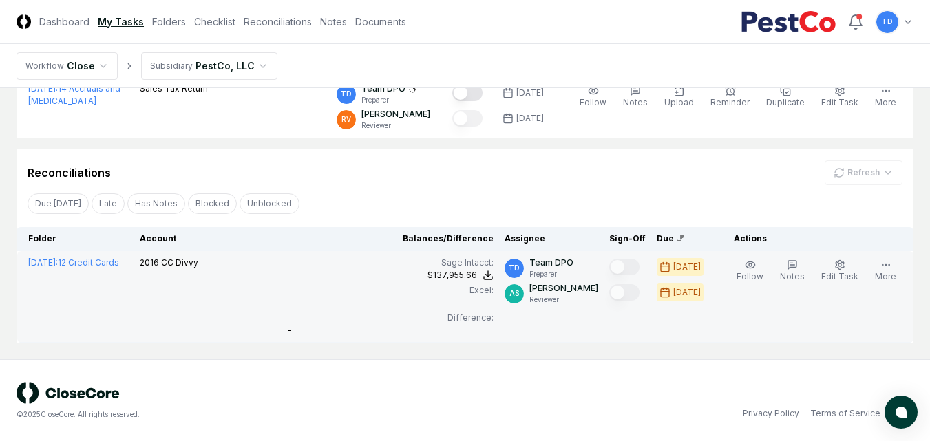
scroll to position [275, 0]
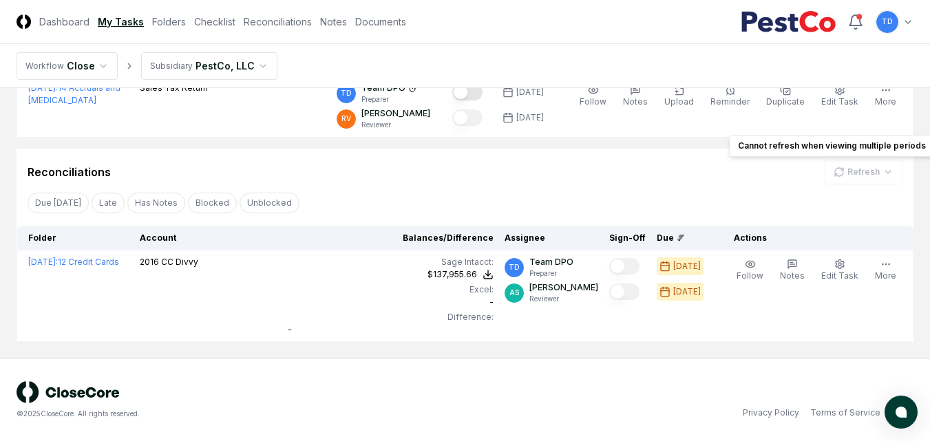
click at [873, 167] on div "Refresh" at bounding box center [864, 172] width 78 height 25
click at [888, 174] on div "Refresh" at bounding box center [864, 172] width 78 height 25
click at [278, 24] on link "Reconciliations" at bounding box center [278, 21] width 68 height 14
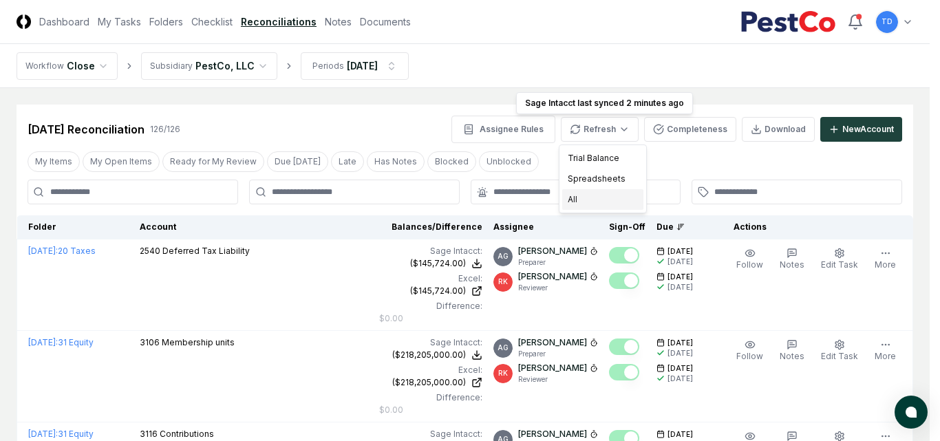
click at [606, 202] on div "All" at bounding box center [602, 199] width 81 height 21
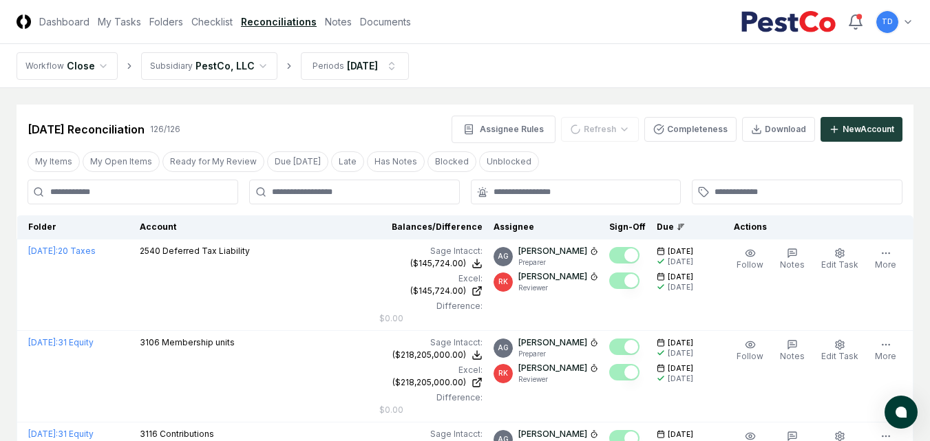
click at [169, 191] on input at bounding box center [133, 192] width 211 height 25
click at [147, 196] on input at bounding box center [133, 192] width 211 height 25
type input "****"
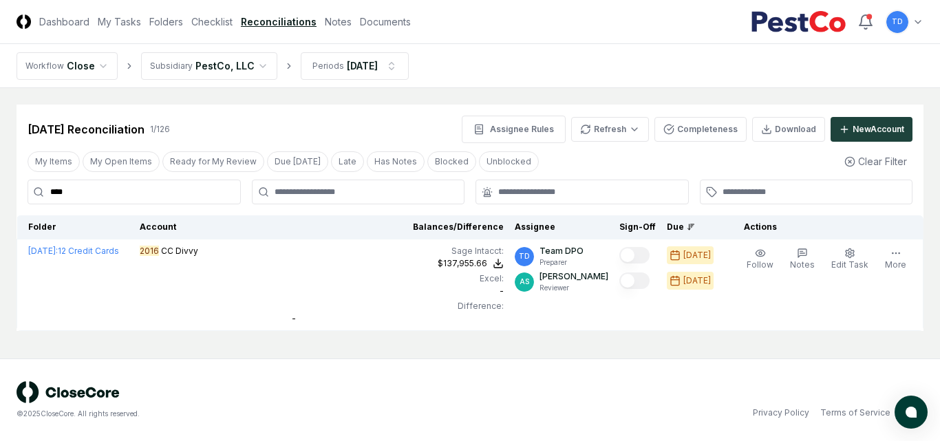
click at [380, 335] on main "Cancel Reassign Sep 2025 Reconciliation 1 / 126 Assignee Rules Refresh Complete…" at bounding box center [470, 223] width 940 height 271
click at [391, 396] on div "© 2025 CloseCore. All rights reserved." at bounding box center [244, 400] width 454 height 38
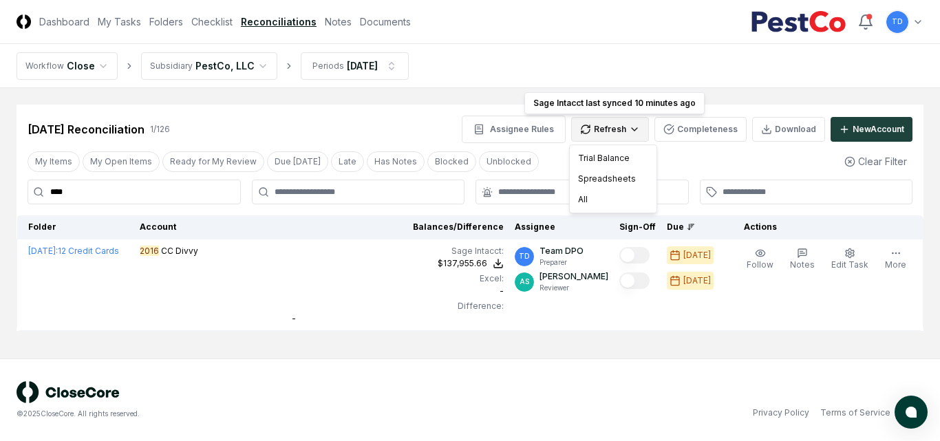
click at [632, 127] on html "CloseCore Dashboard My Tasks Folders Checklist Reconciliations Notes Documents …" at bounding box center [470, 220] width 940 height 441
click at [606, 205] on div "All" at bounding box center [613, 199] width 81 height 21
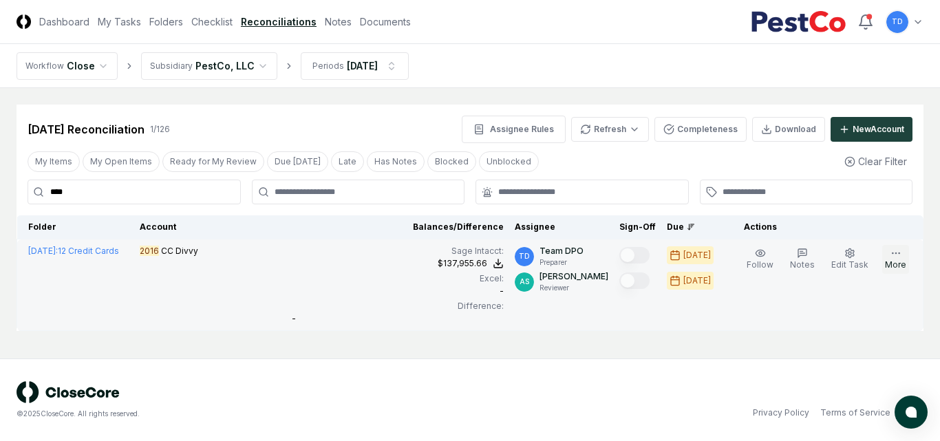
click at [896, 250] on icon "button" at bounding box center [896, 253] width 11 height 11
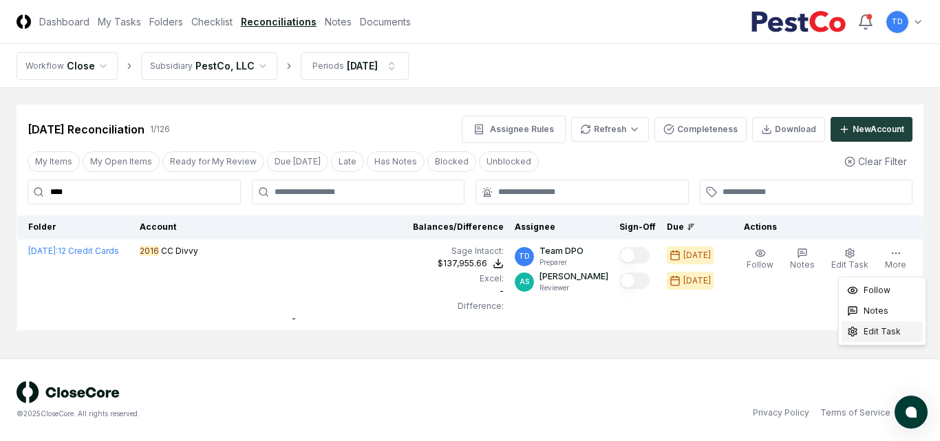
click at [894, 330] on span "Edit Task" at bounding box center [882, 332] width 37 height 12
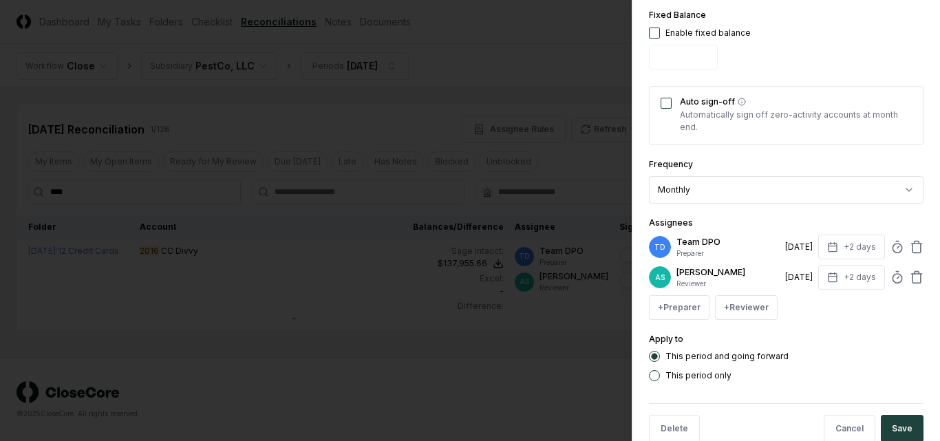
scroll to position [534, 0]
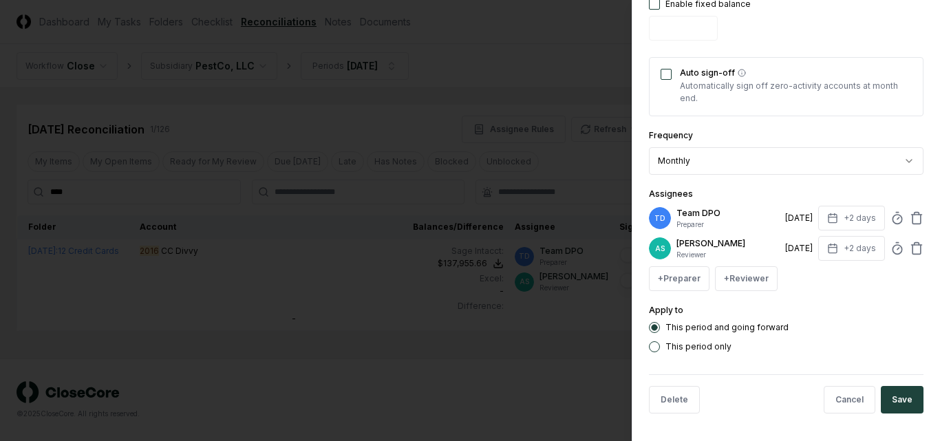
click at [509, 344] on div at bounding box center [470, 220] width 940 height 441
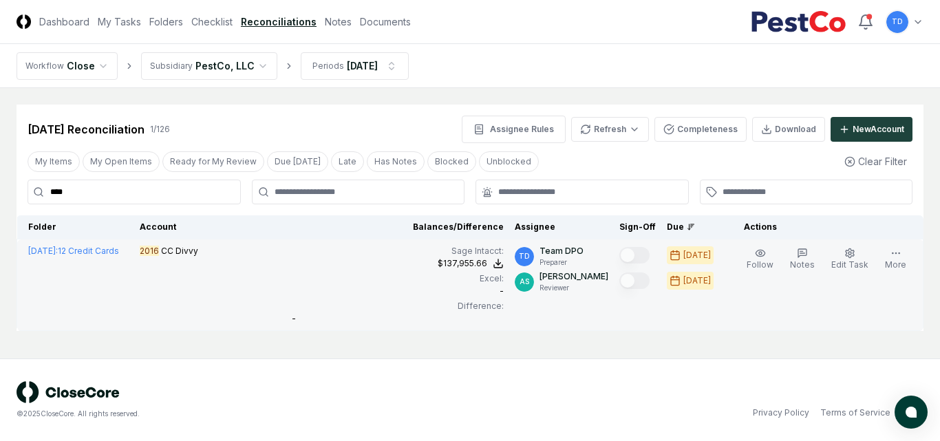
click at [365, 262] on div "$137,955.66" at bounding box center [398, 263] width 212 height 12
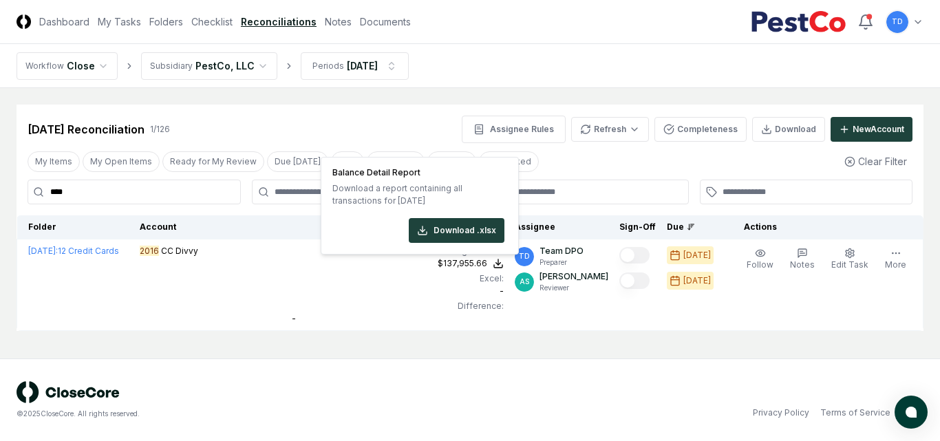
click at [358, 357] on main "Cancel Reassign Sep 2025 Reconciliation 1 / 126 Assignee Rules Refresh Complete…" at bounding box center [470, 223] width 940 height 271
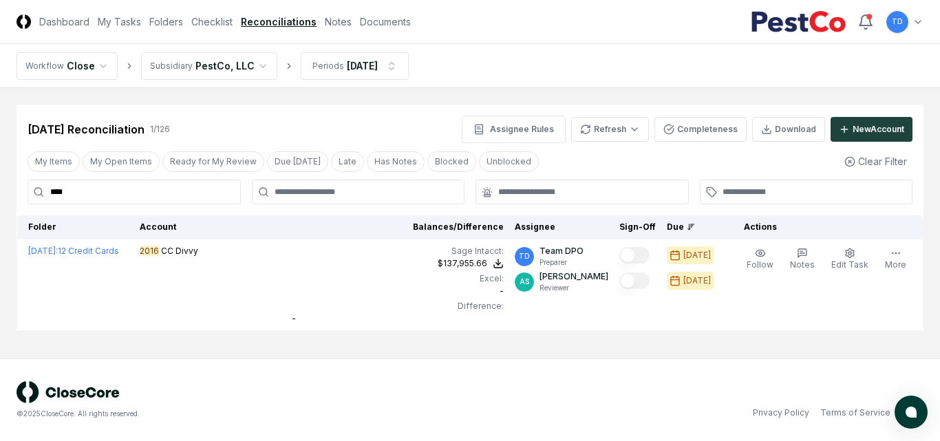
click at [609, 132] on html "CloseCore Dashboard My Tasks Folders Checklist Reconciliations Notes Documents …" at bounding box center [470, 220] width 940 height 441
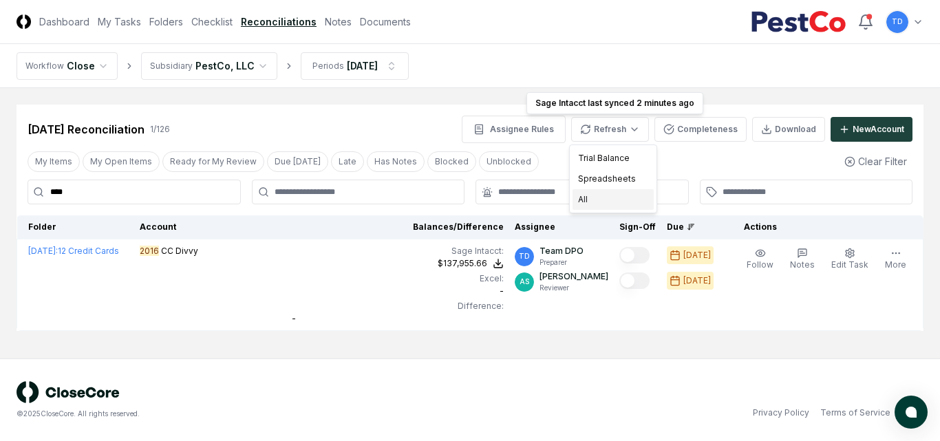
click at [619, 194] on div "All" at bounding box center [613, 199] width 81 height 21
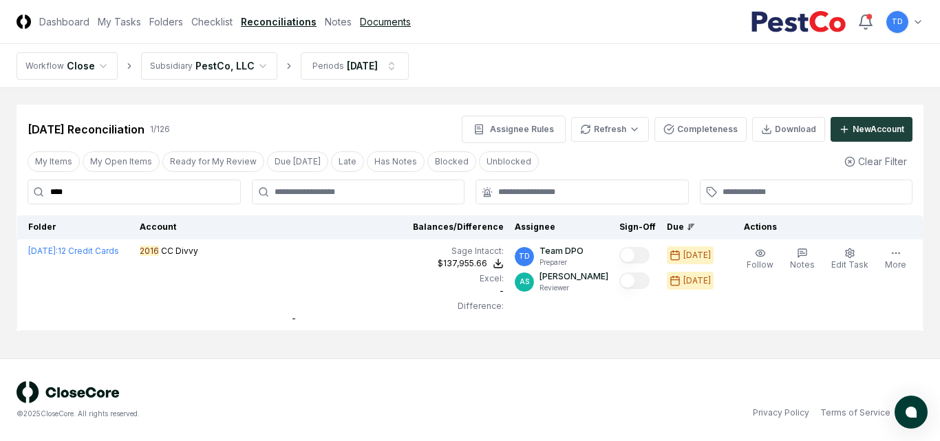
click at [398, 24] on link "Documents" at bounding box center [385, 21] width 51 height 14
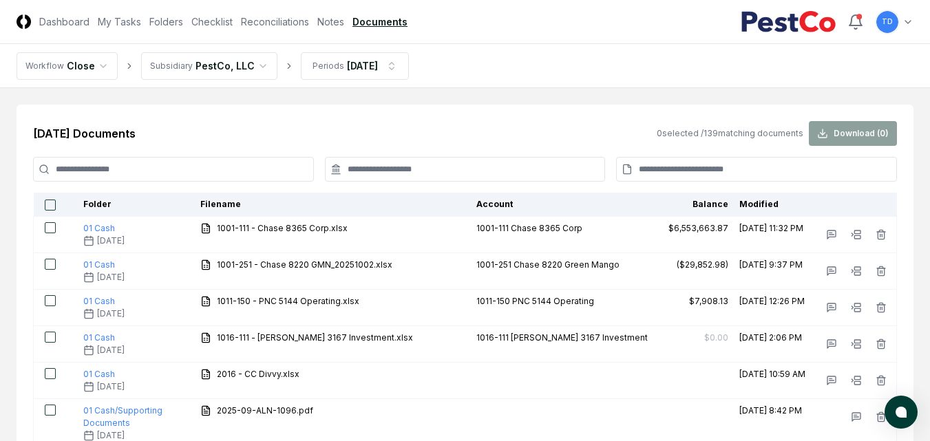
click at [231, 167] on input at bounding box center [173, 169] width 281 height 25
type input "****"
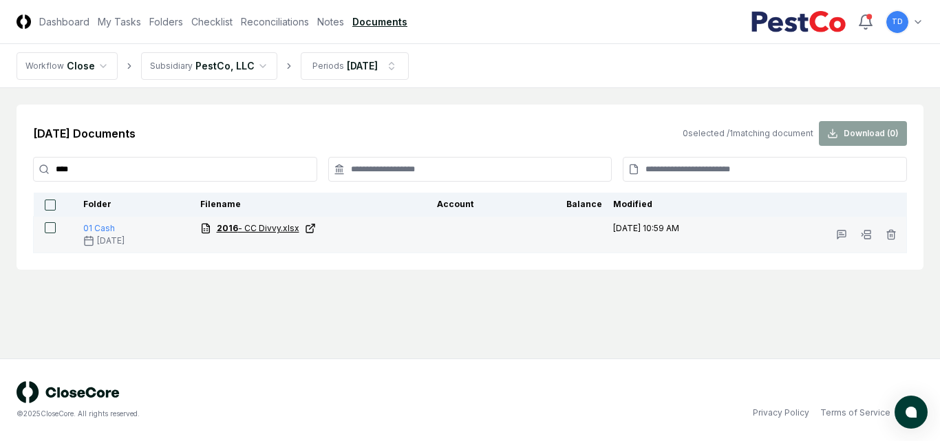
click at [257, 229] on span "2016 - CC Divvy.xlsx" at bounding box center [258, 228] width 83 height 12
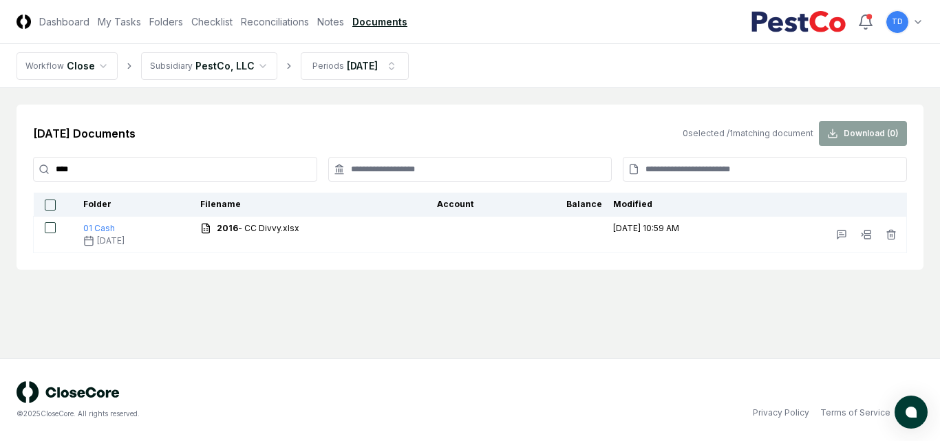
click at [271, 338] on main "[DATE] Documents 0 selected / 1 matching document Download ( 0 ) **** Folder Fi…" at bounding box center [470, 223] width 940 height 271
click at [276, 27] on link "Reconciliations" at bounding box center [275, 21] width 68 height 14
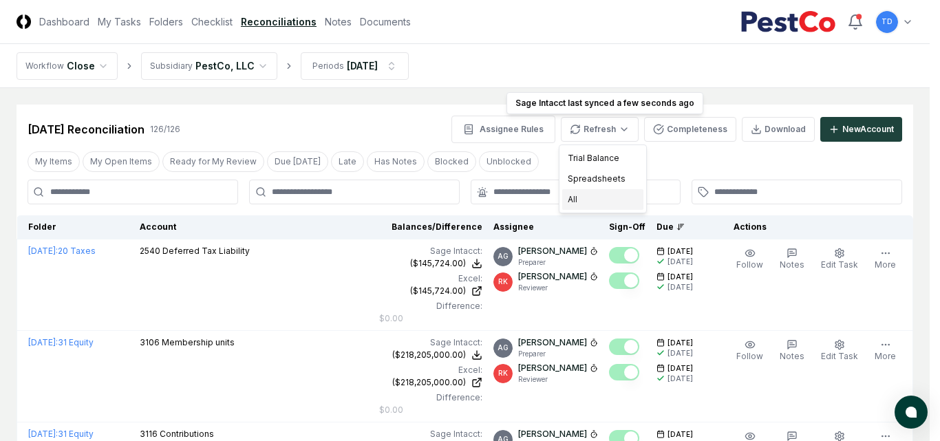
click at [597, 195] on div "All" at bounding box center [602, 199] width 81 height 21
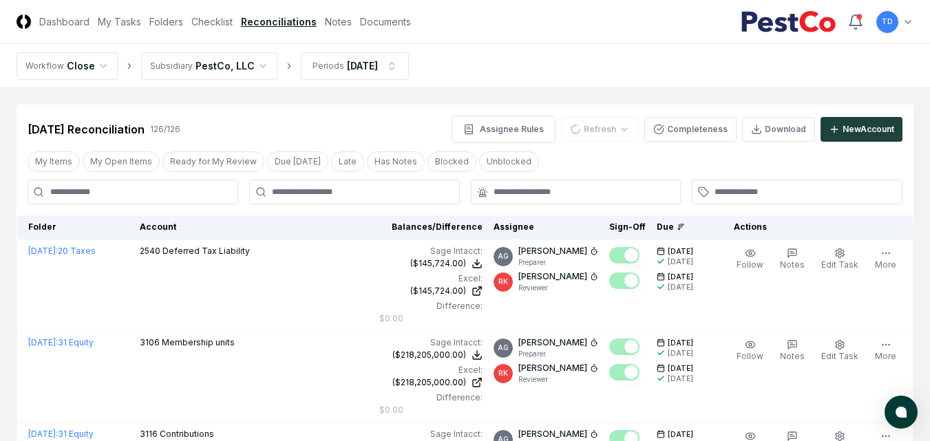
click at [200, 194] on input at bounding box center [133, 192] width 211 height 25
click at [145, 193] on input at bounding box center [133, 192] width 211 height 25
type input "****"
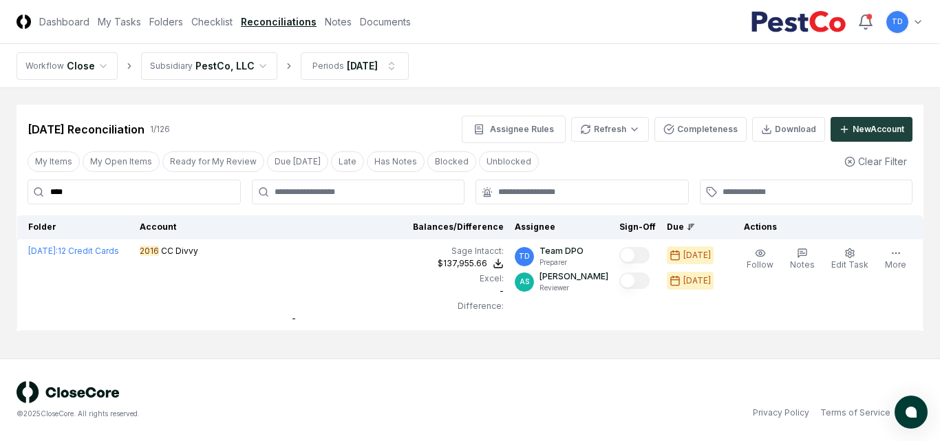
click at [456, 374] on div "© 2025 CloseCore. All rights reserved. Privacy Policy Terms of Service" at bounding box center [470, 400] width 940 height 83
click at [374, 20] on link "Documents" at bounding box center [385, 21] width 51 height 14
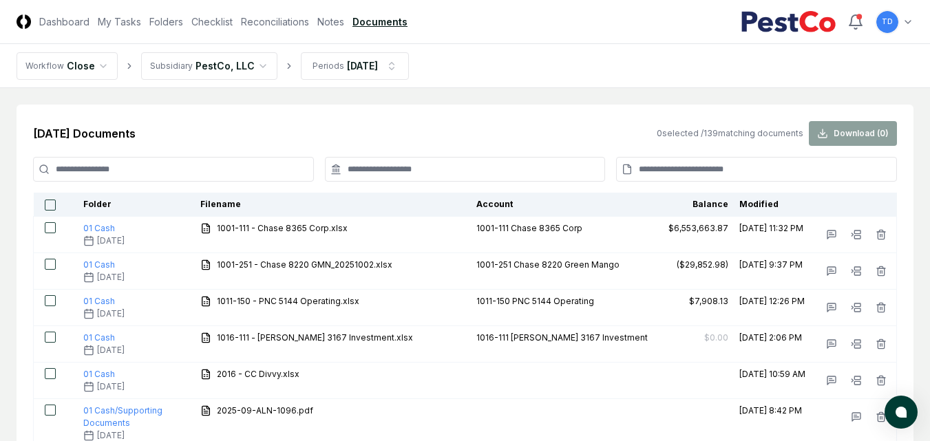
click at [89, 166] on input at bounding box center [173, 169] width 281 height 25
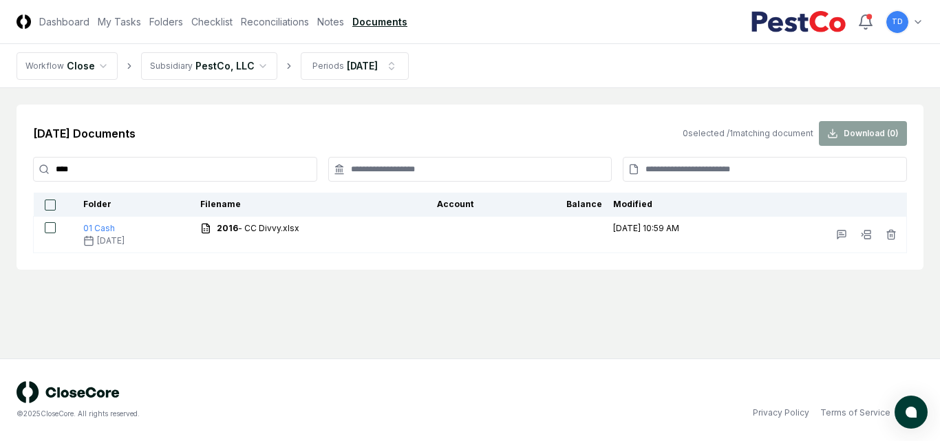
type input "****"
click at [325, 335] on main "[DATE] Documents 0 selected / 1 matching document Download ( 0 ) **** Folder Fi…" at bounding box center [470, 223] width 940 height 271
click at [281, 19] on link "Reconciliations" at bounding box center [275, 21] width 68 height 14
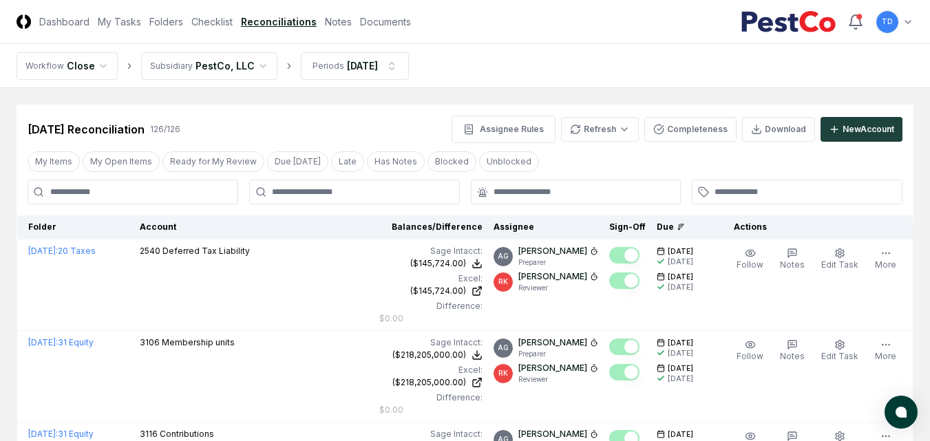
click at [156, 200] on input at bounding box center [133, 192] width 211 height 25
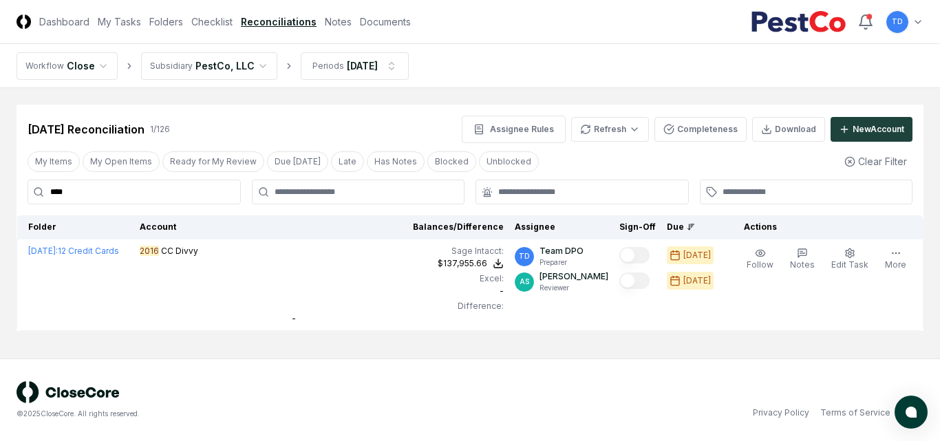
type input "****"
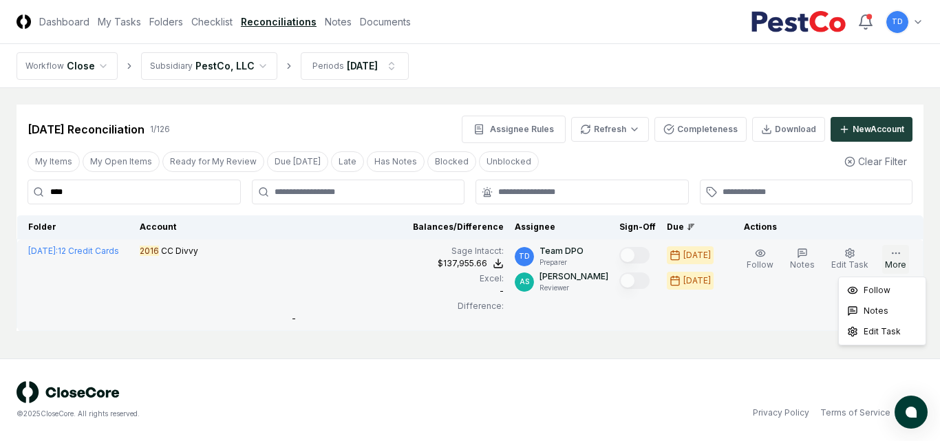
click at [892, 263] on button "More" at bounding box center [896, 259] width 27 height 29
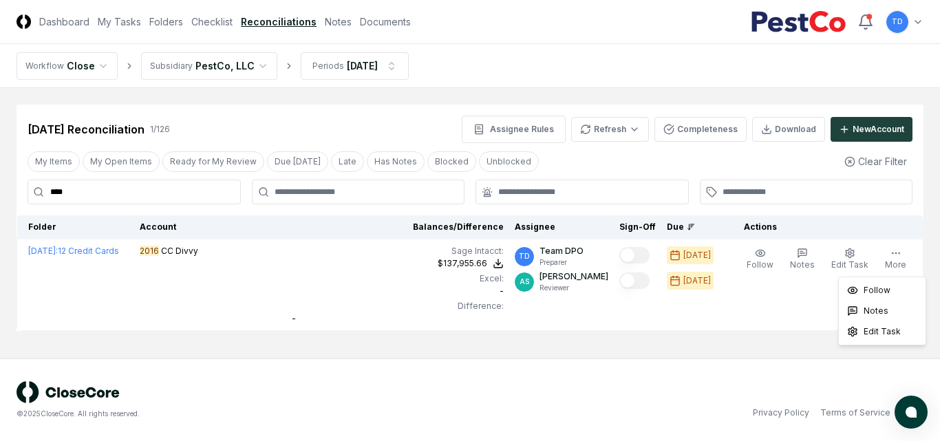
click at [604, 360] on div "© 2025 CloseCore. All rights reserved. Privacy Policy Terms of Service" at bounding box center [470, 400] width 940 height 83
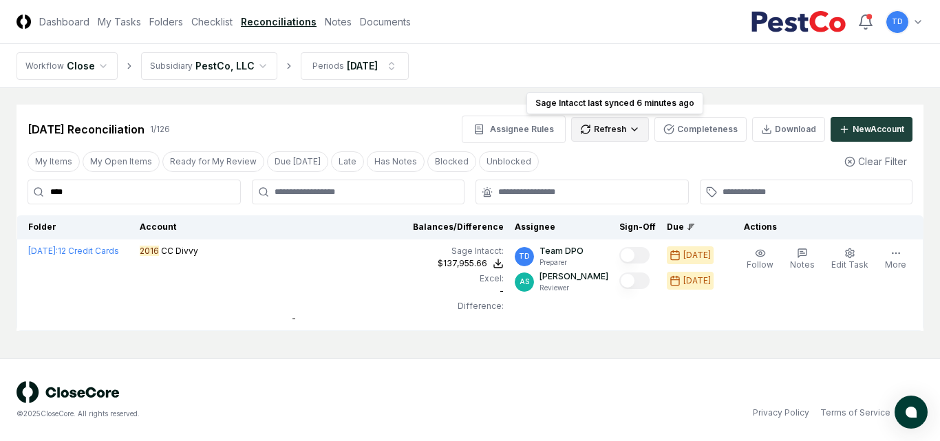
click at [622, 130] on html "CloseCore Dashboard My Tasks Folders Checklist Reconciliations Notes Documents …" at bounding box center [470, 220] width 940 height 441
click at [617, 204] on div "All" at bounding box center [613, 199] width 81 height 21
drag, startPoint x: 515, startPoint y: 363, endPoint x: 498, endPoint y: 363, distance: 16.5
click at [509, 363] on div "© 2025 CloseCore. All rights reserved. Privacy Policy Terms of Service" at bounding box center [470, 400] width 940 height 83
click at [631, 134] on html "CloseCore Dashboard My Tasks Folders Checklist Reconciliations Notes Documents …" at bounding box center [470, 220] width 940 height 441
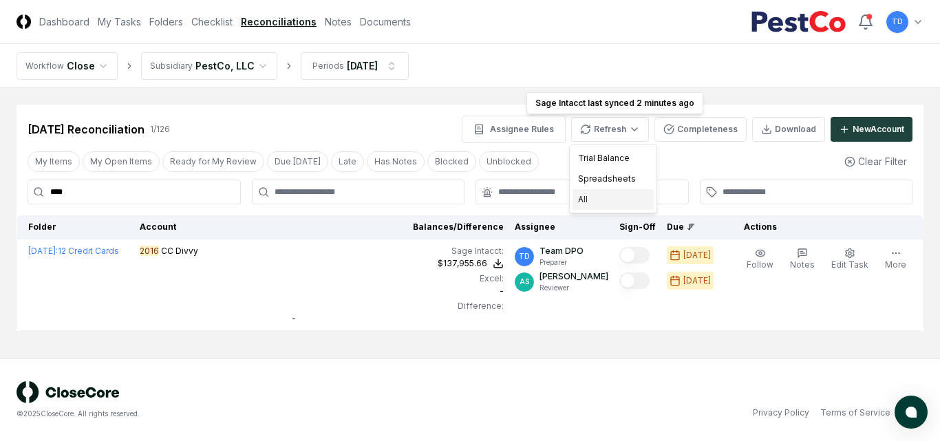
click at [601, 200] on div "All" at bounding box center [613, 199] width 81 height 21
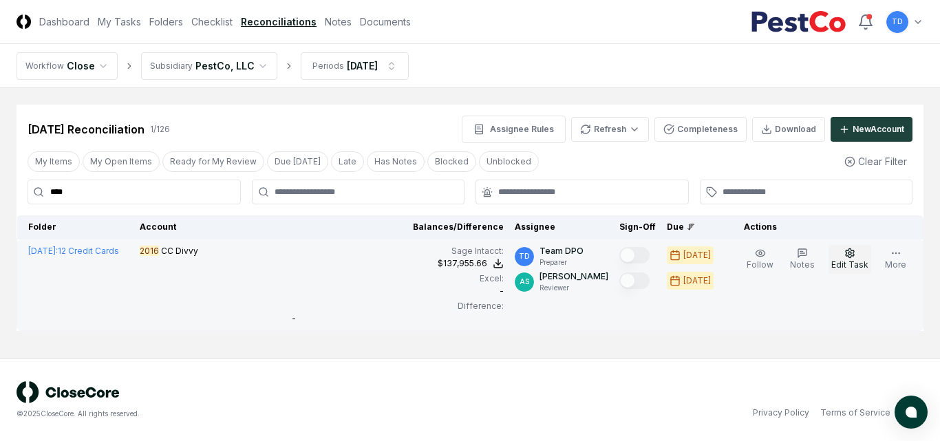
click at [858, 265] on span "Edit Task" at bounding box center [850, 265] width 37 height 10
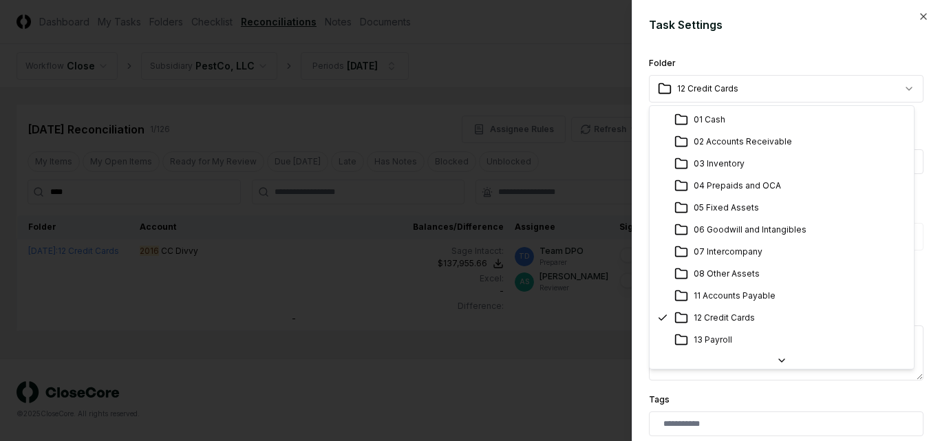
click at [769, 87] on body "**********" at bounding box center [470, 220] width 940 height 441
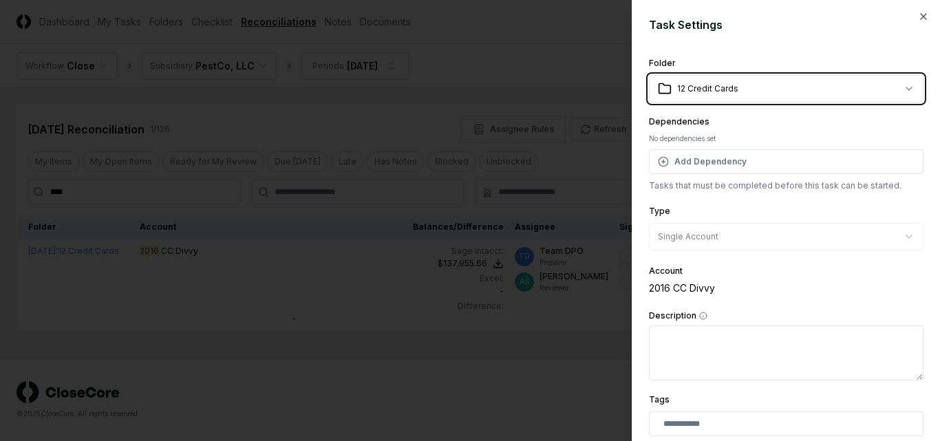
click at [476, 370] on div at bounding box center [470, 220] width 940 height 441
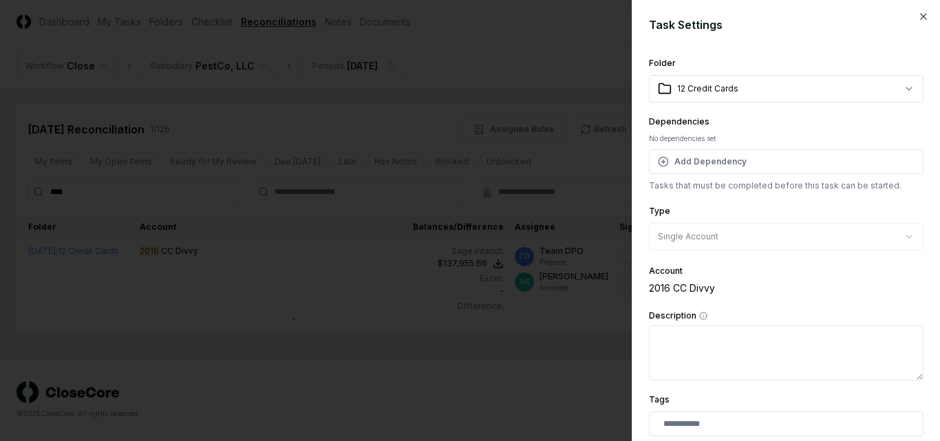
click at [475, 370] on div at bounding box center [470, 220] width 940 height 441
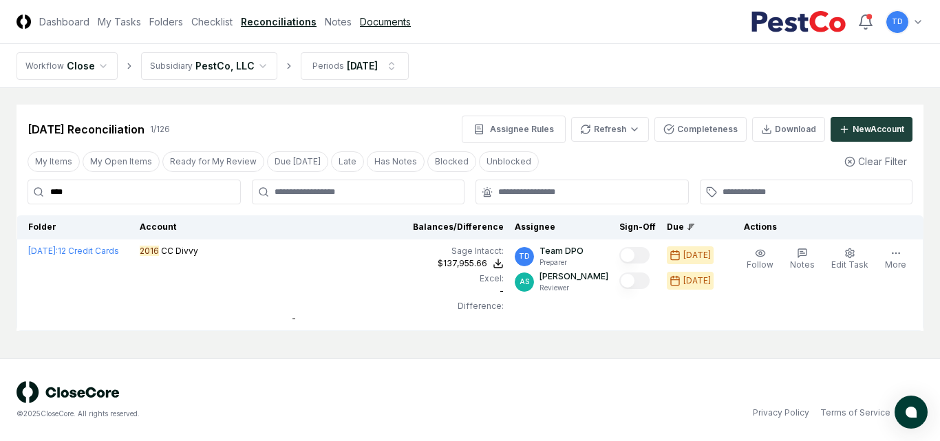
click at [390, 25] on link "Documents" at bounding box center [385, 21] width 51 height 14
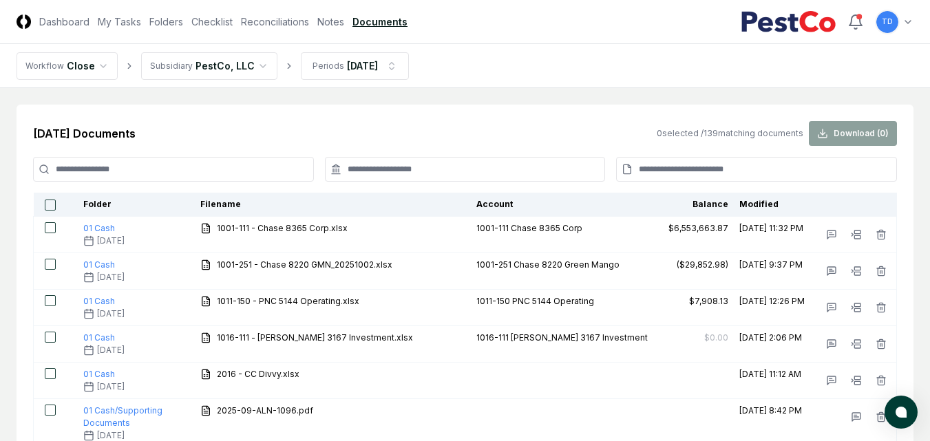
click at [233, 168] on input at bounding box center [173, 169] width 281 height 25
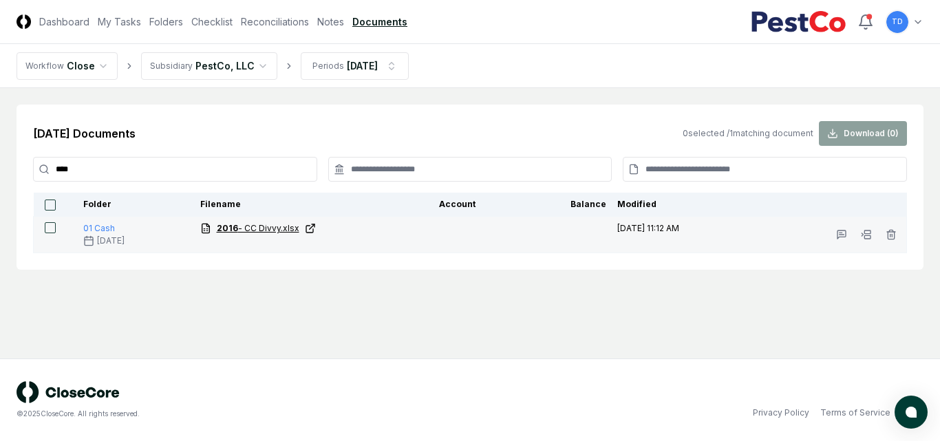
type input "****"
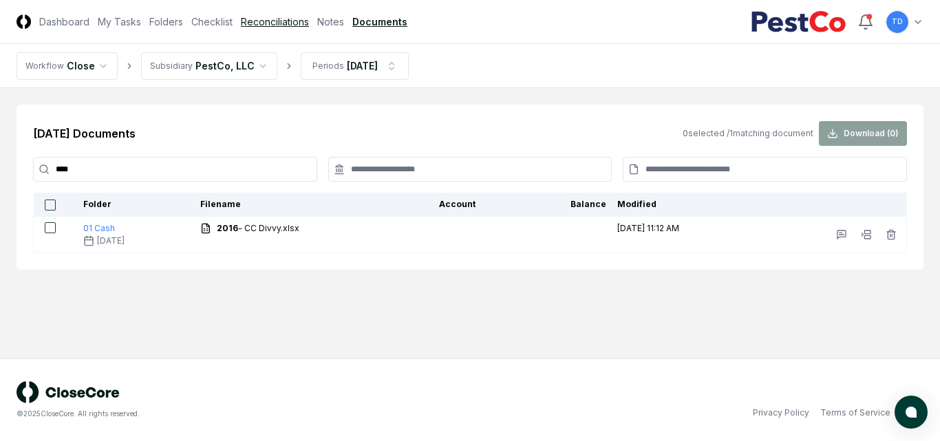
click at [285, 17] on link "Reconciliations" at bounding box center [275, 21] width 68 height 14
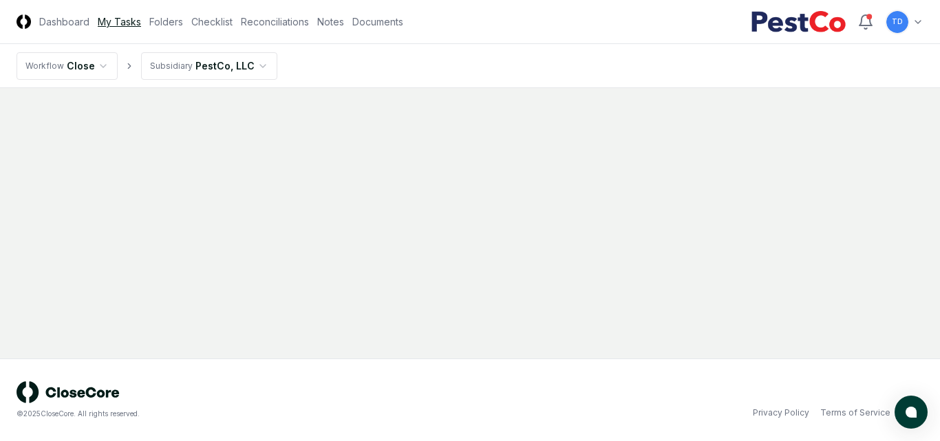
drag, startPoint x: 109, startPoint y: 14, endPoint x: 124, endPoint y: 19, distance: 15.9
click at [122, 18] on header "CloseCore Dashboard My Tasks Folders Checklist Reconciliations Notes Documents …" at bounding box center [470, 22] width 940 height 44
click at [124, 19] on link "My Tasks" at bounding box center [119, 21] width 43 height 14
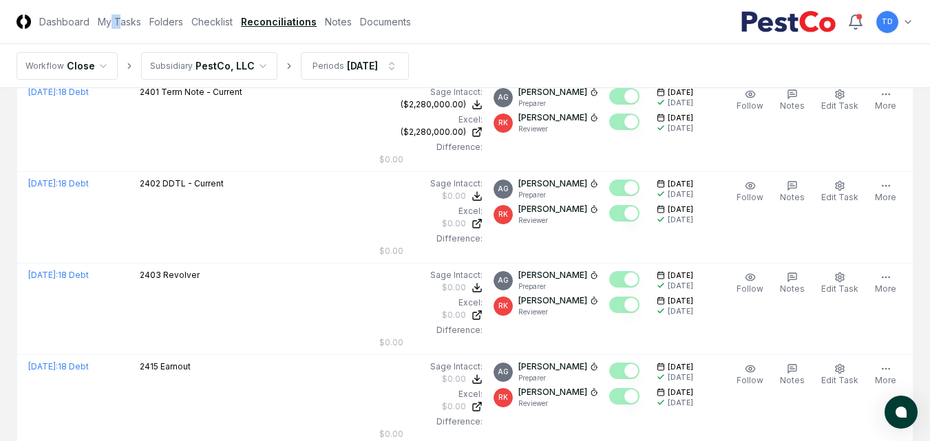
scroll to position [3094, 0]
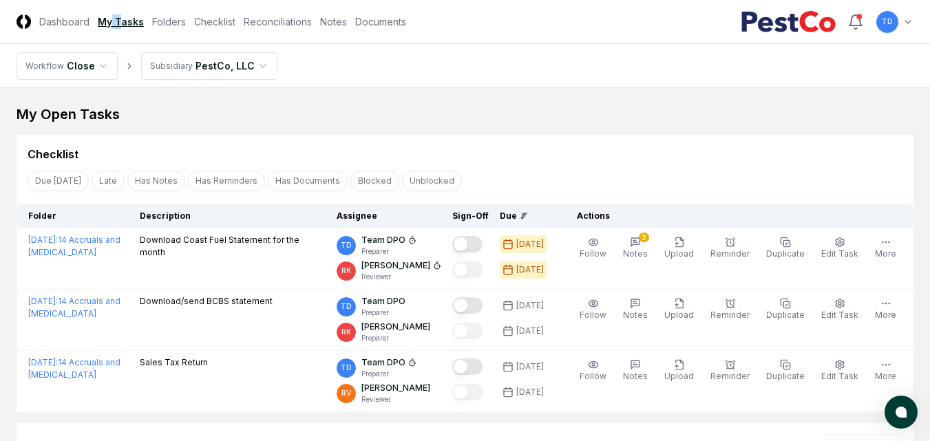
scroll to position [275, 0]
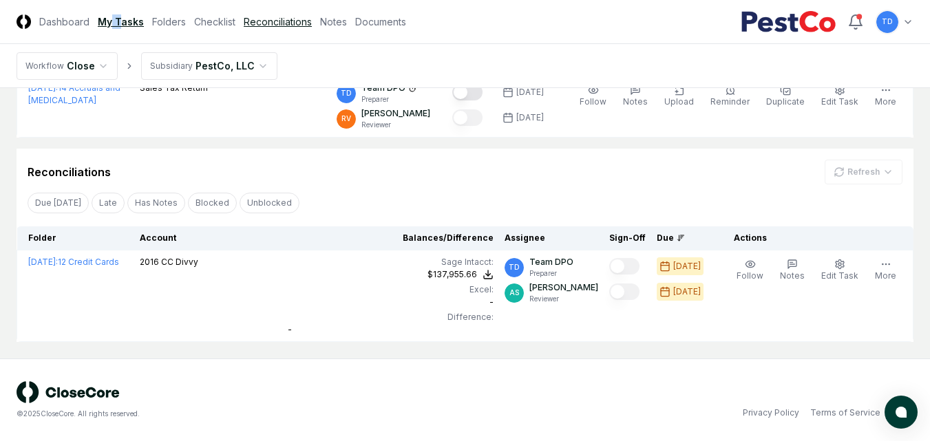
click at [279, 23] on link "Reconciliations" at bounding box center [278, 21] width 68 height 14
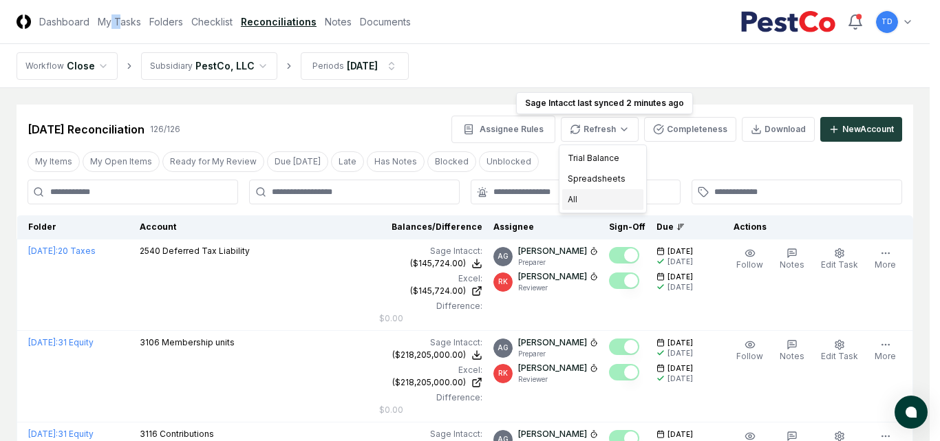
click at [593, 196] on div "All" at bounding box center [602, 199] width 81 height 21
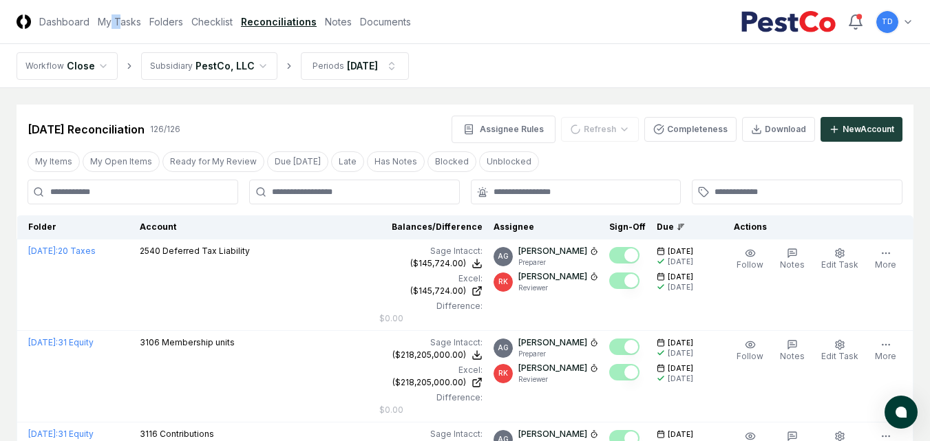
click at [84, 191] on input at bounding box center [133, 192] width 211 height 25
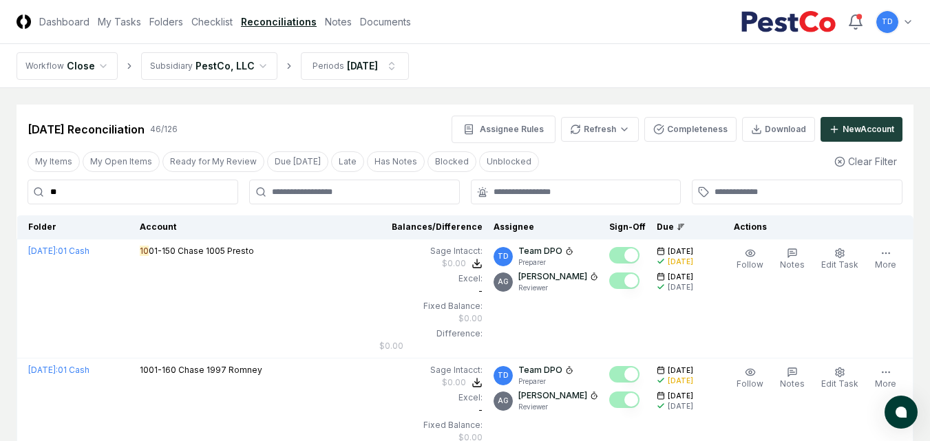
type input "**"
click at [286, 21] on link "Reconciliations" at bounding box center [279, 21] width 76 height 14
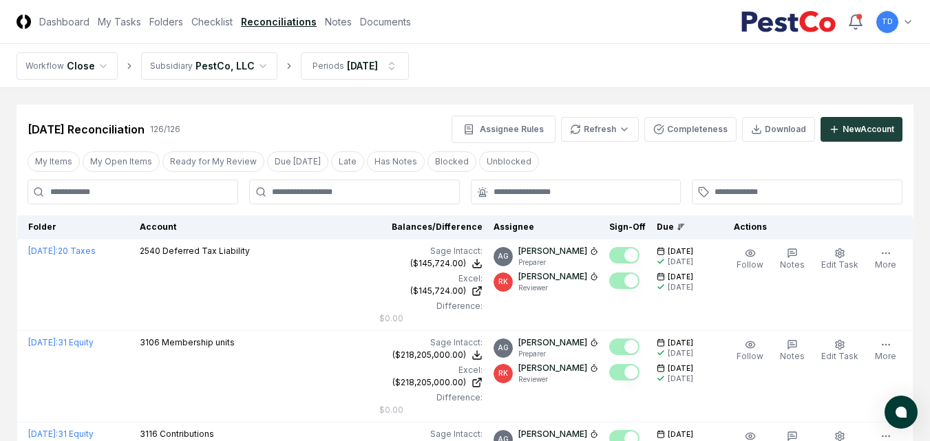
click at [161, 193] on input at bounding box center [133, 192] width 211 height 25
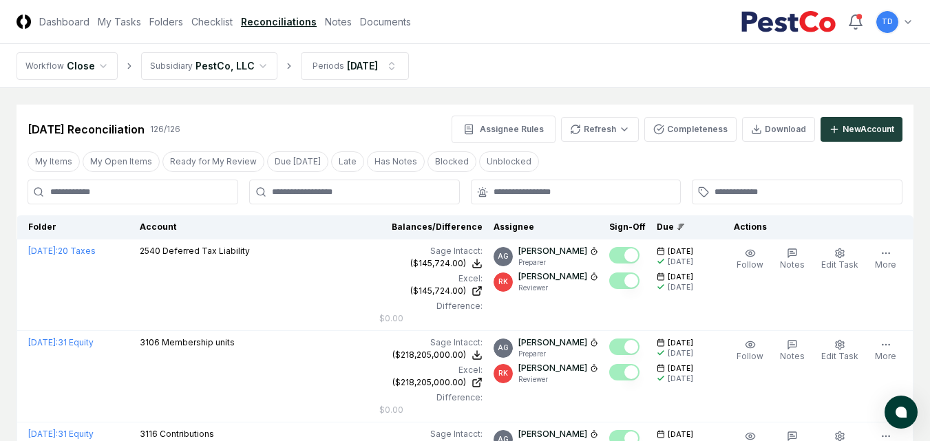
click at [908, 414] on span "atlas-launcher" at bounding box center [901, 412] width 14 height 14
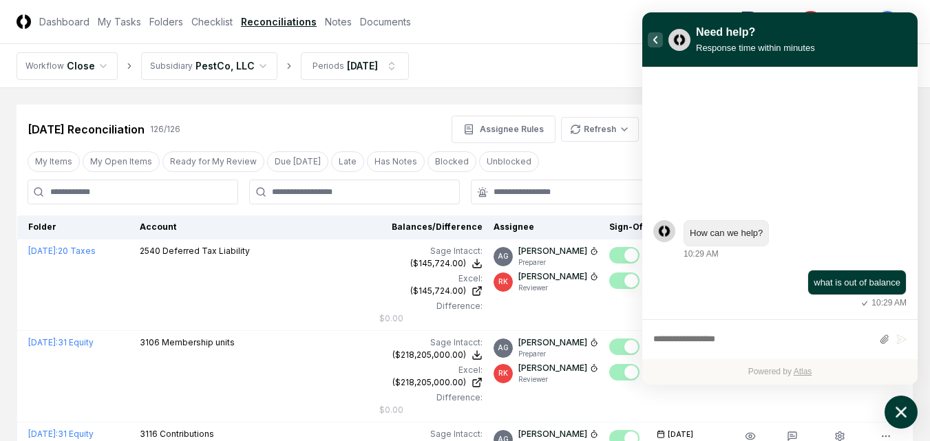
click at [655, 39] on icon "atlas-back-button" at bounding box center [656, 40] width 6 height 8
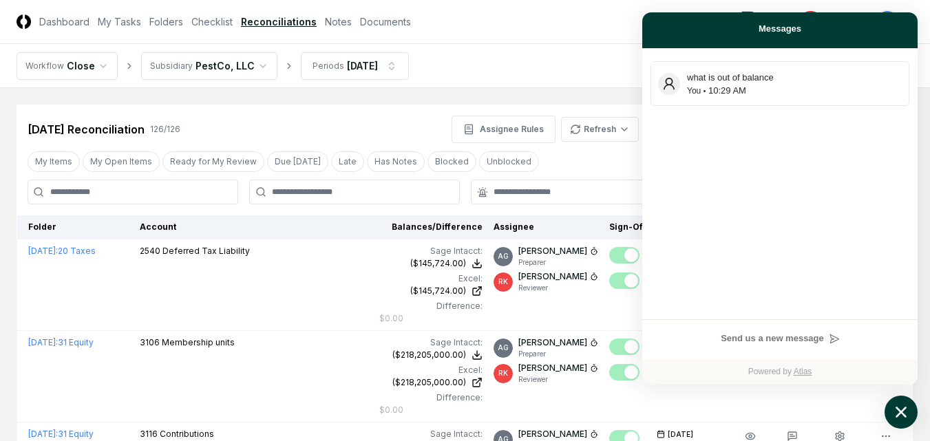
drag, startPoint x: 724, startPoint y: 73, endPoint x: 762, endPoint y: 130, distance: 68.5
click at [762, 130] on div "what is out of balance You 10:29 AM" at bounding box center [779, 184] width 275 height 271
click at [543, 61] on nav "Workflow Close Subsidiary PestCo, LLC Periods Sep 2025" at bounding box center [465, 66] width 930 height 44
click at [591, 56] on nav "Workflow Close Subsidiary PestCo, LLC Periods Sep 2025" at bounding box center [465, 66] width 930 height 44
click at [899, 411] on icon "atlas-launcher" at bounding box center [901, 412] width 11 height 11
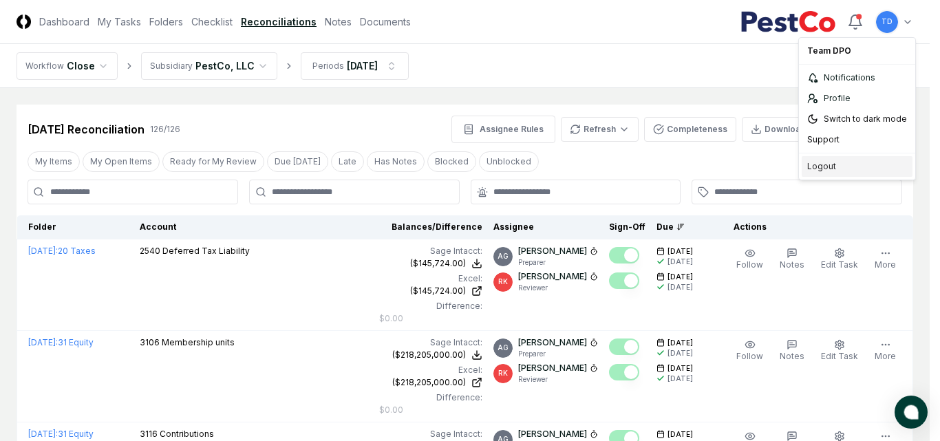
click at [841, 162] on div "Logout" at bounding box center [857, 166] width 111 height 21
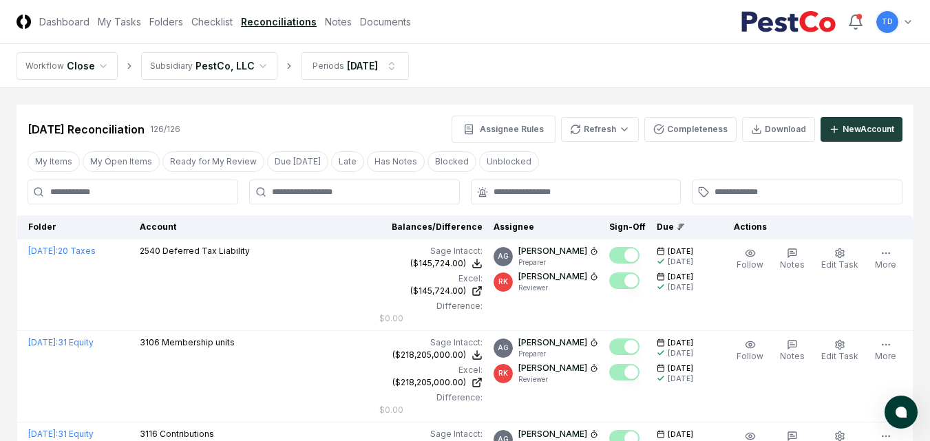
click at [116, 187] on input at bounding box center [133, 192] width 211 height 25
type input "****"
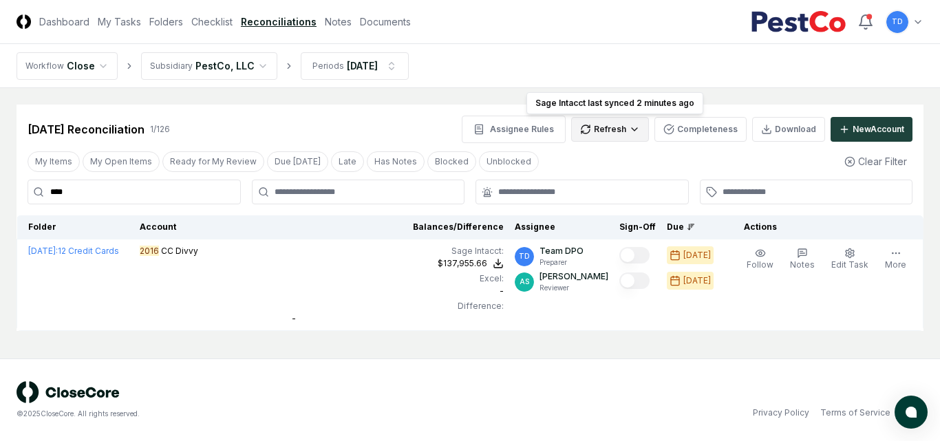
click at [607, 131] on html "CloseCore Dashboard My Tasks Folders Checklist Reconciliations Notes Documents …" at bounding box center [470, 220] width 940 height 441
click at [629, 205] on div "All" at bounding box center [613, 199] width 81 height 21
click at [673, 374] on div "© 2025 CloseCore. All rights reserved. Privacy Policy Terms of Service" at bounding box center [470, 400] width 940 height 83
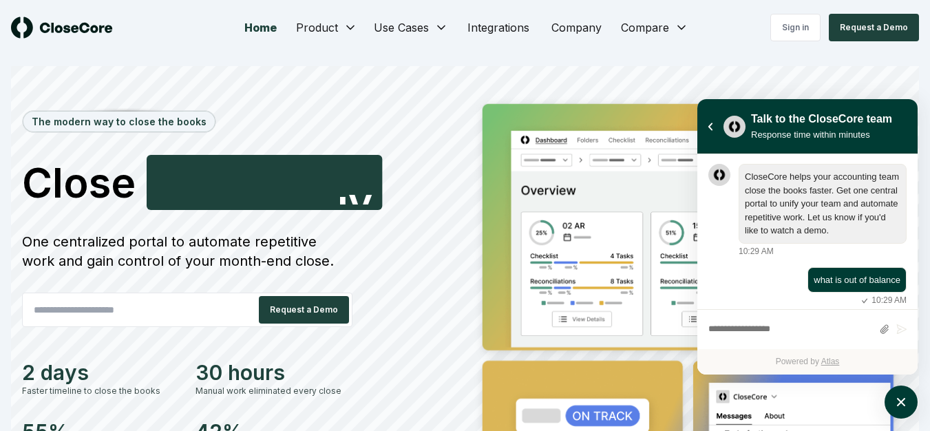
scroll to position [8, 0]
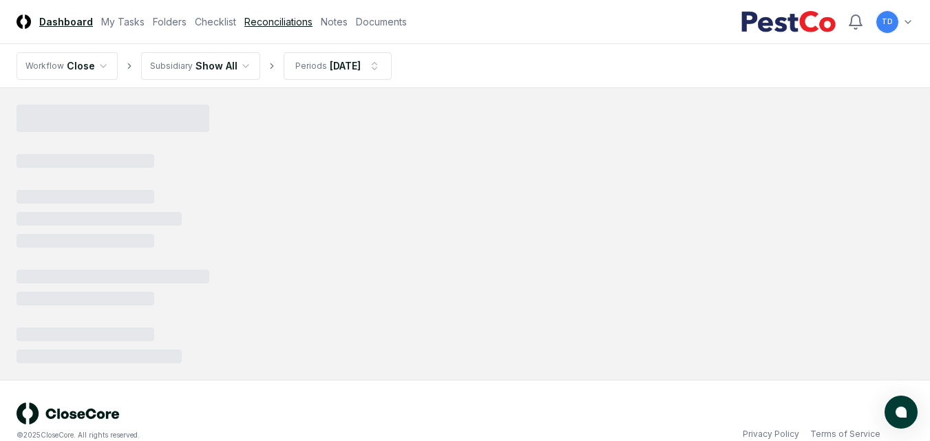
click at [268, 24] on link "Reconciliations" at bounding box center [278, 21] width 68 height 14
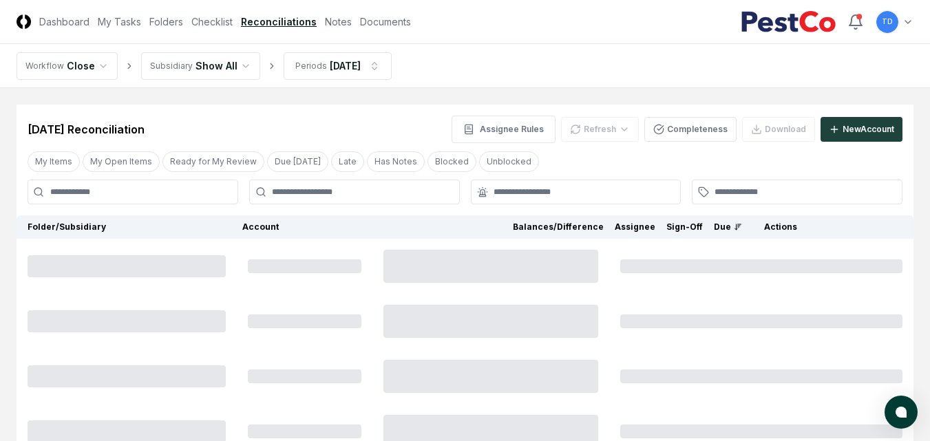
click at [116, 196] on input at bounding box center [133, 192] width 211 height 25
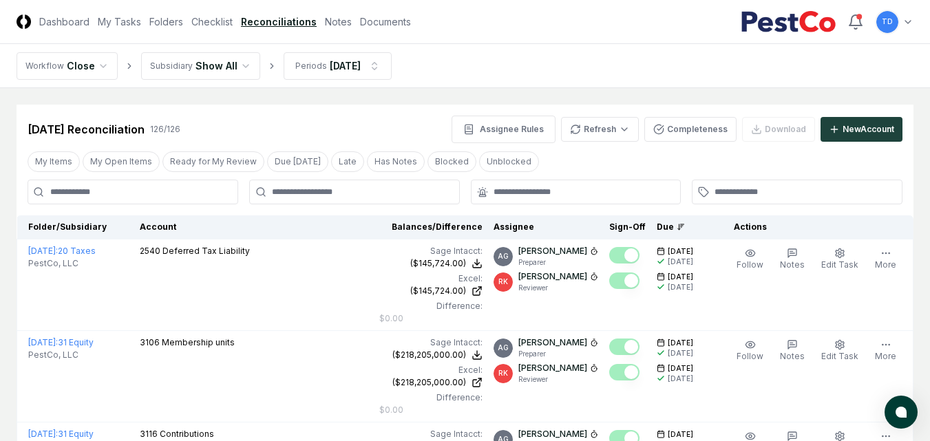
click at [116, 196] on input at bounding box center [133, 192] width 211 height 25
type input "****"
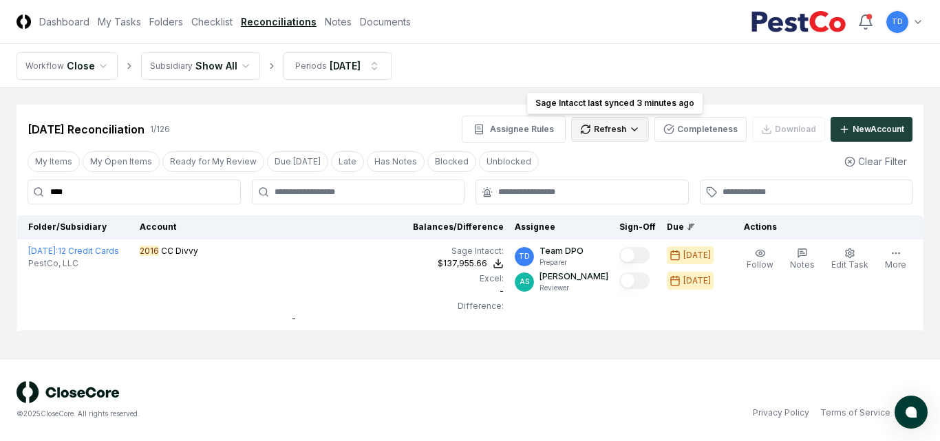
click at [626, 121] on html "CloseCore Dashboard My Tasks Folders Checklist Reconciliations Notes Documents …" at bounding box center [470, 220] width 940 height 441
click at [600, 196] on div "All" at bounding box center [613, 199] width 81 height 21
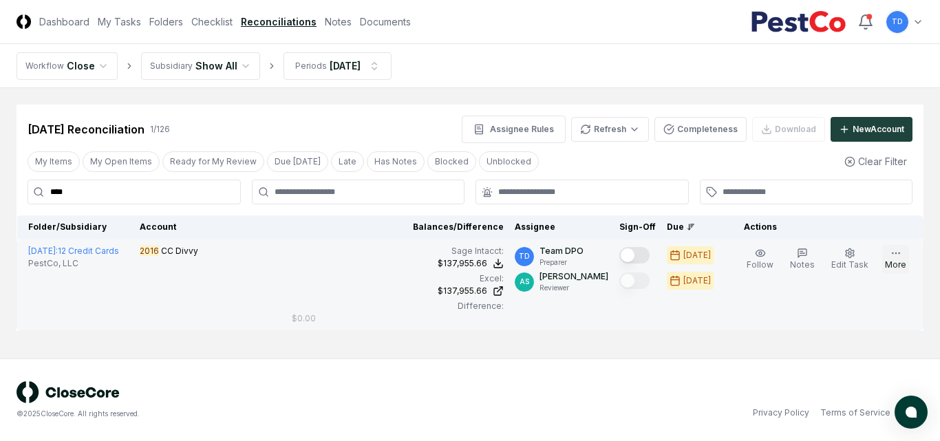
click at [900, 255] on icon "button" at bounding box center [896, 253] width 11 height 11
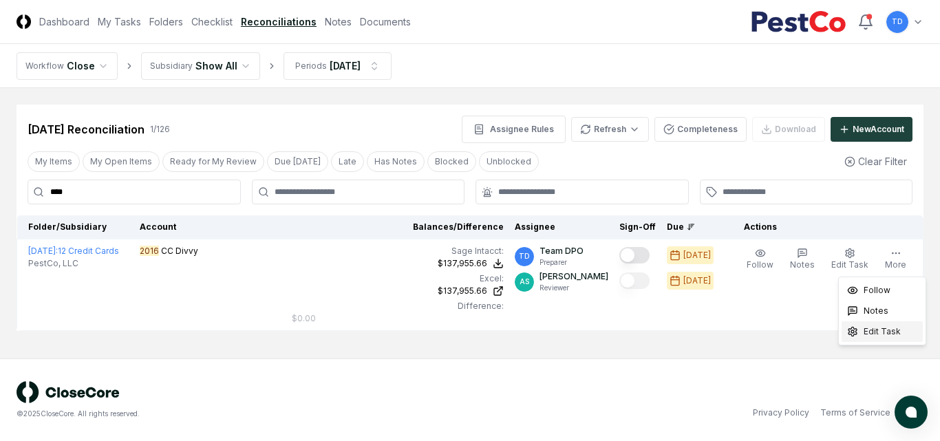
click at [892, 329] on span "Edit Task" at bounding box center [882, 332] width 37 height 12
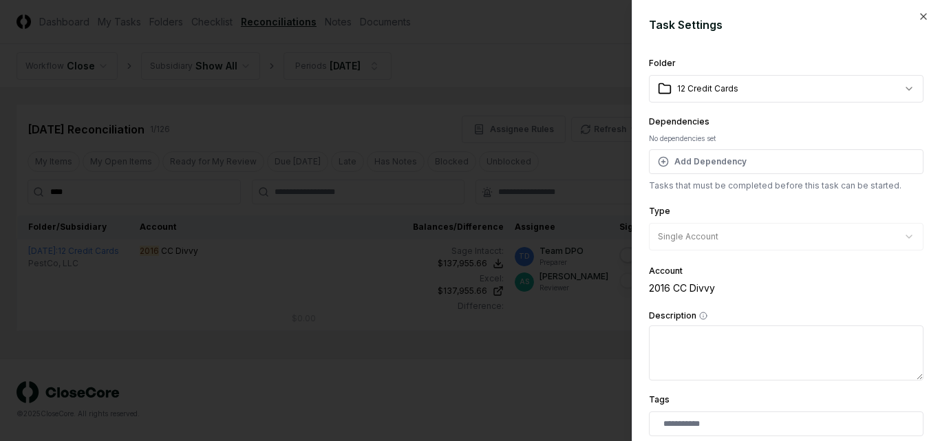
scroll to position [344, 0]
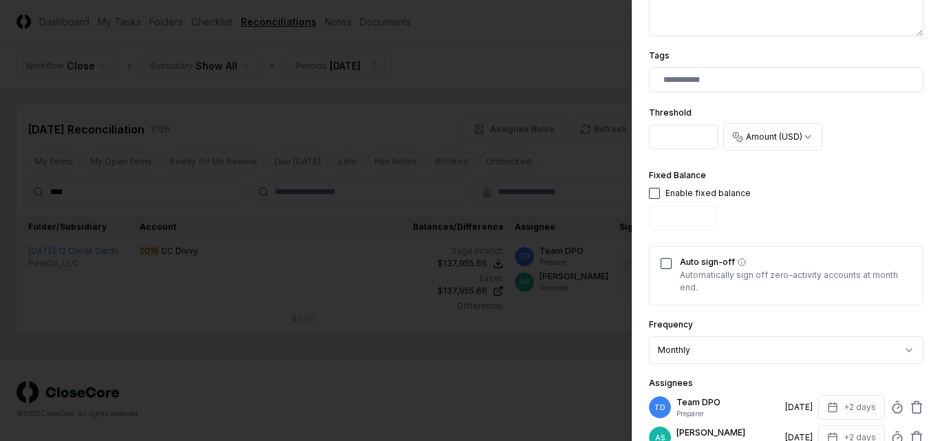
click at [668, 264] on button "Auto sign-off" at bounding box center [666, 263] width 11 height 11
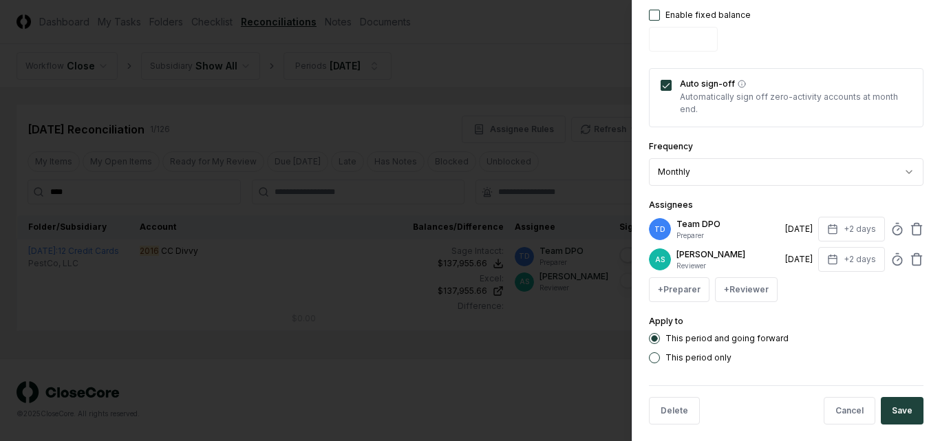
scroll to position [534, 0]
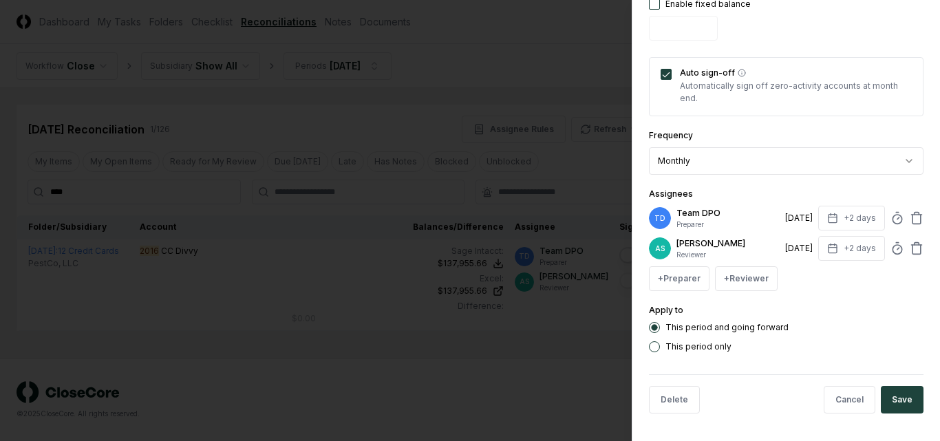
click at [897, 406] on button "Save" at bounding box center [902, 400] width 43 height 28
